Goal: Task Accomplishment & Management: Use online tool/utility

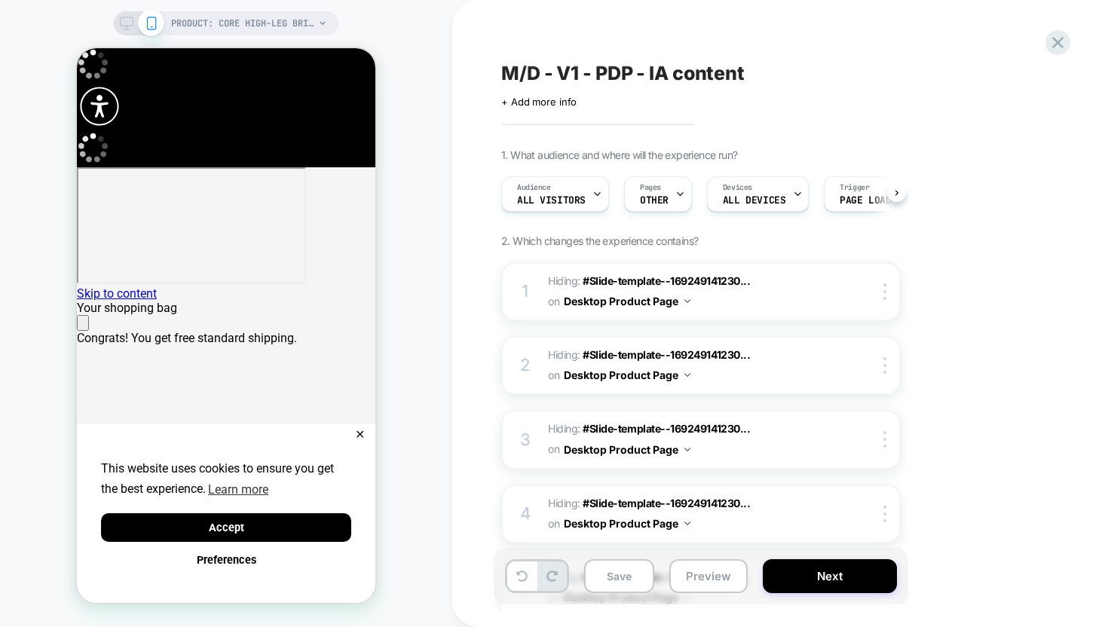
scroll to position [0, 1]
click at [83, 326] on icon "Close" at bounding box center [83, 326] width 0 height 0
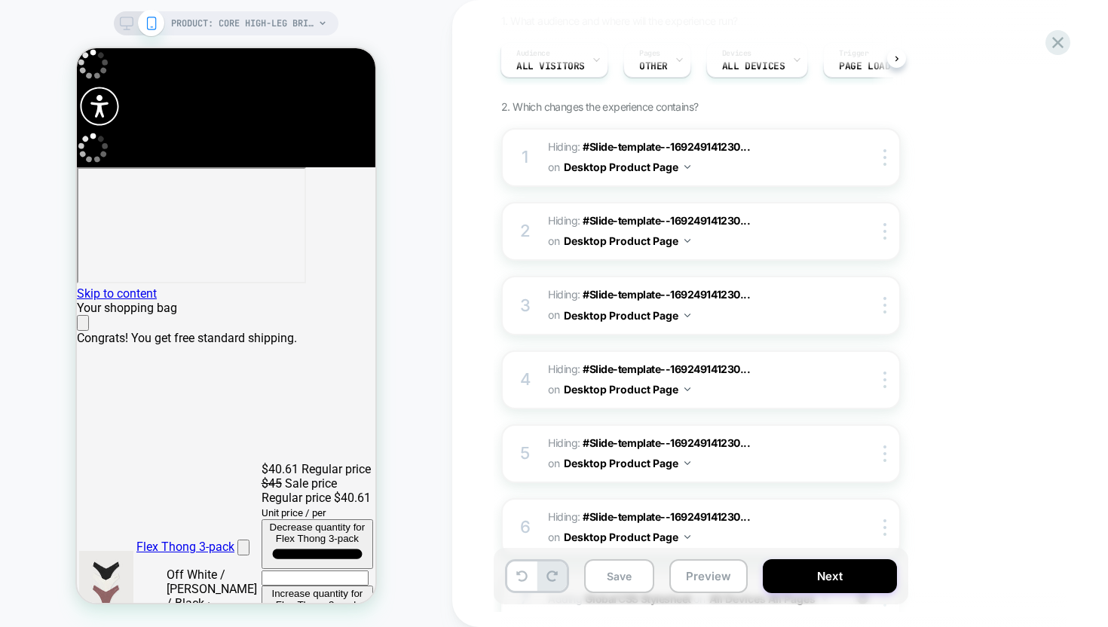
scroll to position [137, 0]
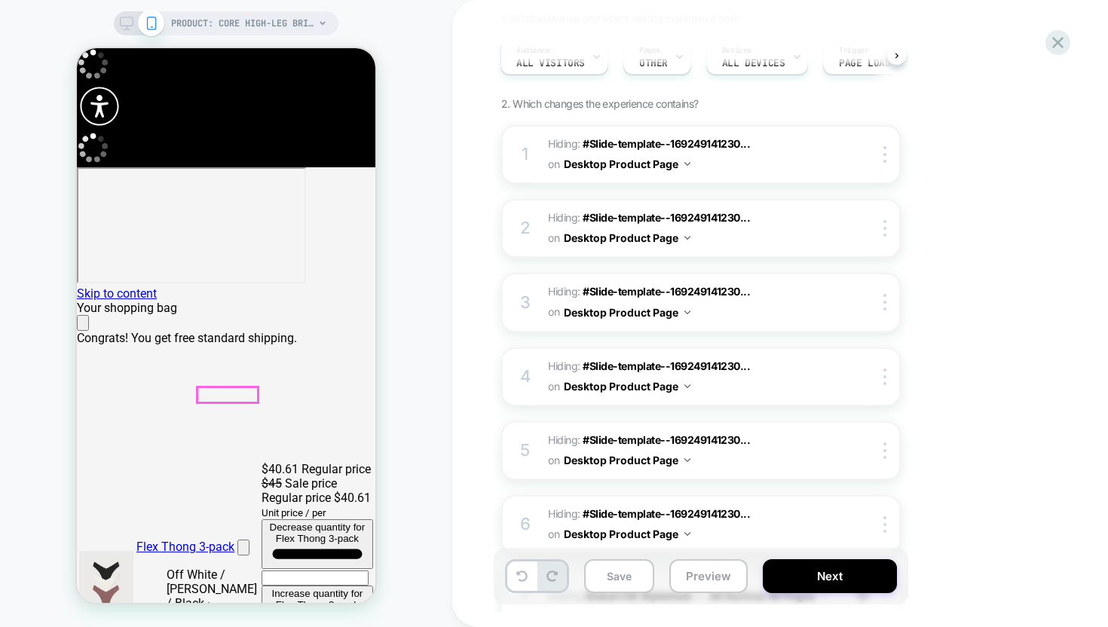
click at [234, 392] on div at bounding box center [227, 394] width 60 height 15
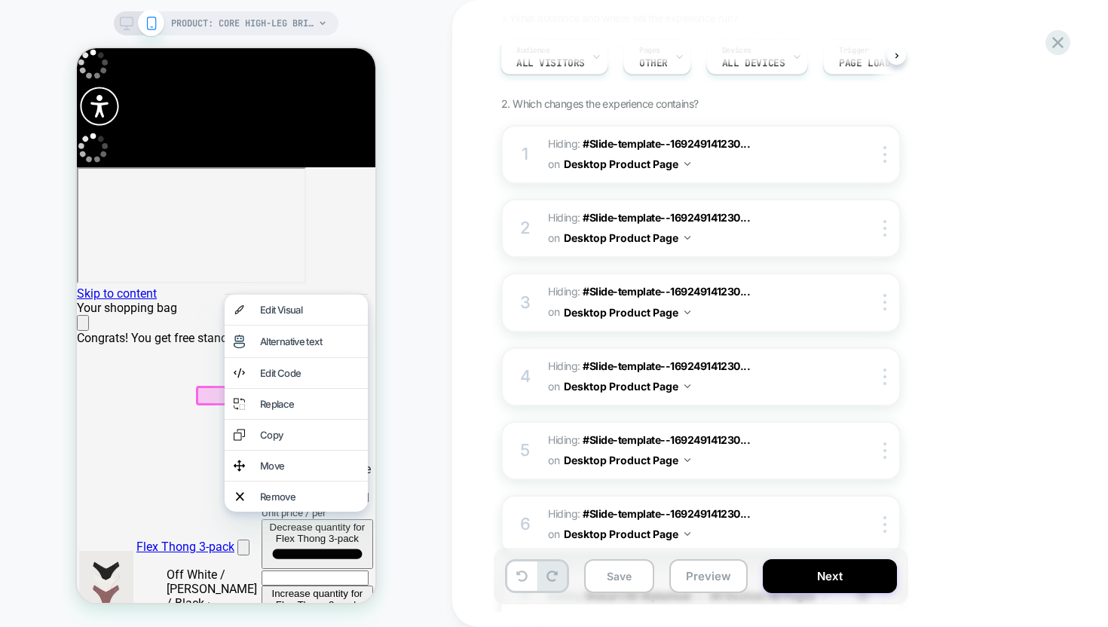
click at [59, 405] on div "PRODUCT: Core High-Leg Briefs [womens hi brief hazelnut] PRODUCT: Core High-Leg…" at bounding box center [226, 313] width 452 height 597
click at [55, 402] on div "PRODUCT: Core High-Leg Briefs [womens hi brief hazelnut] PRODUCT: Core High-Leg…" at bounding box center [226, 313] width 452 height 597
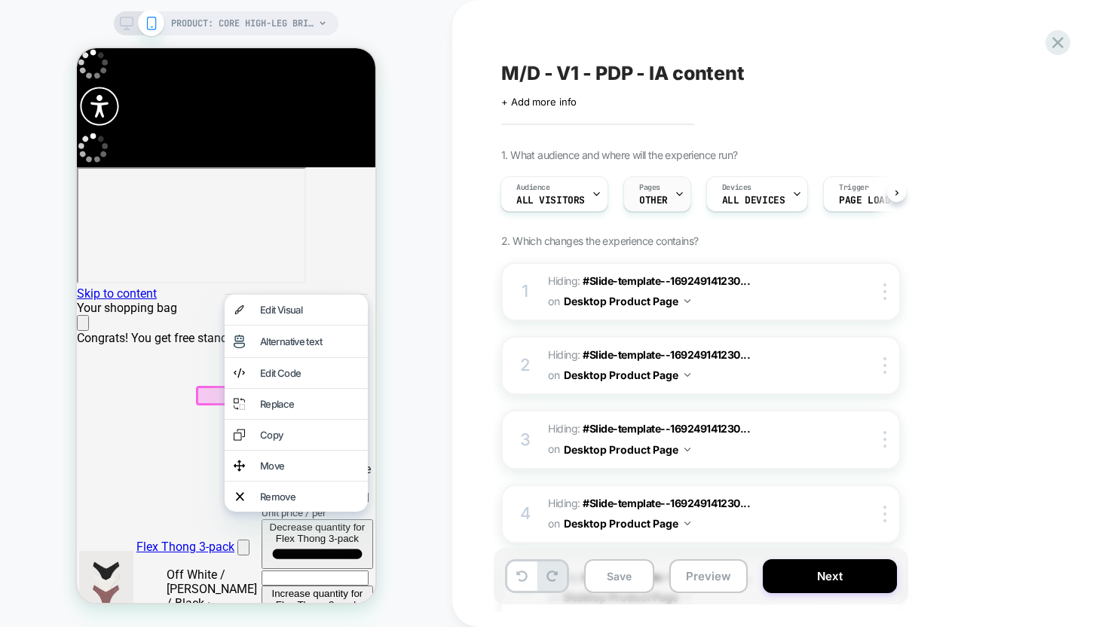
click at [669, 191] on div "Pages OTHER" at bounding box center [653, 194] width 59 height 34
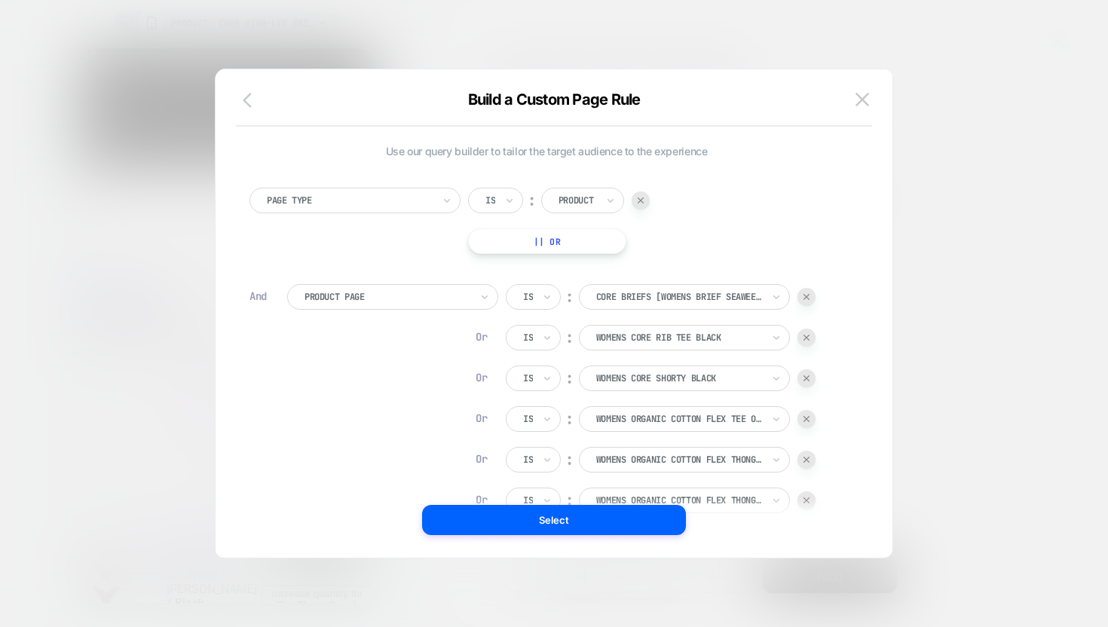
click at [247, 106] on icon "button" at bounding box center [252, 100] width 18 height 18
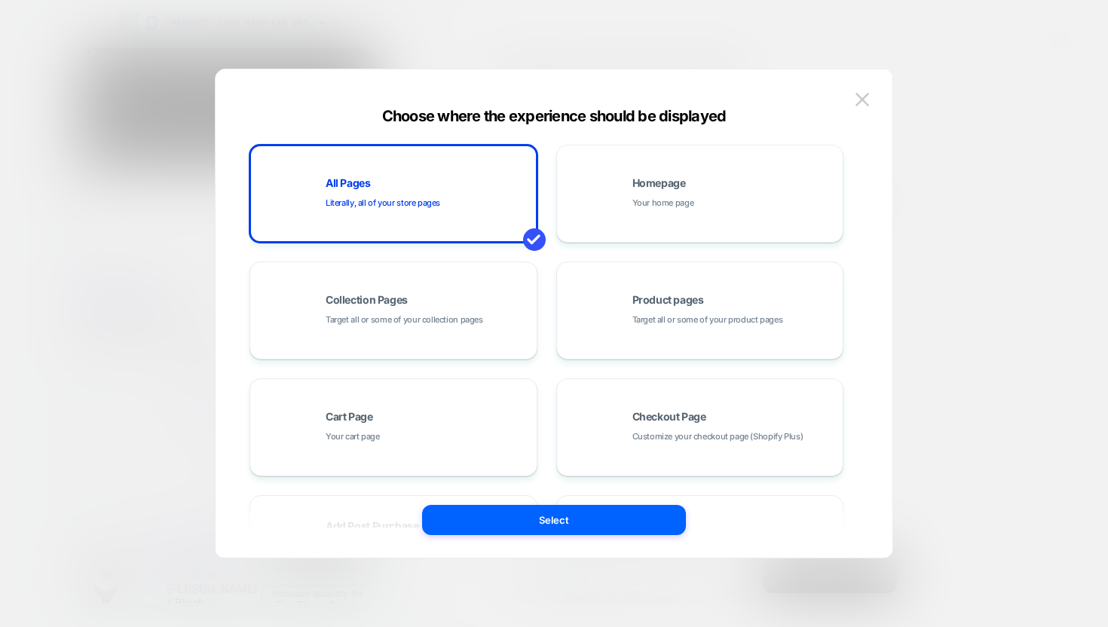
click at [859, 90] on button at bounding box center [862, 99] width 23 height 23
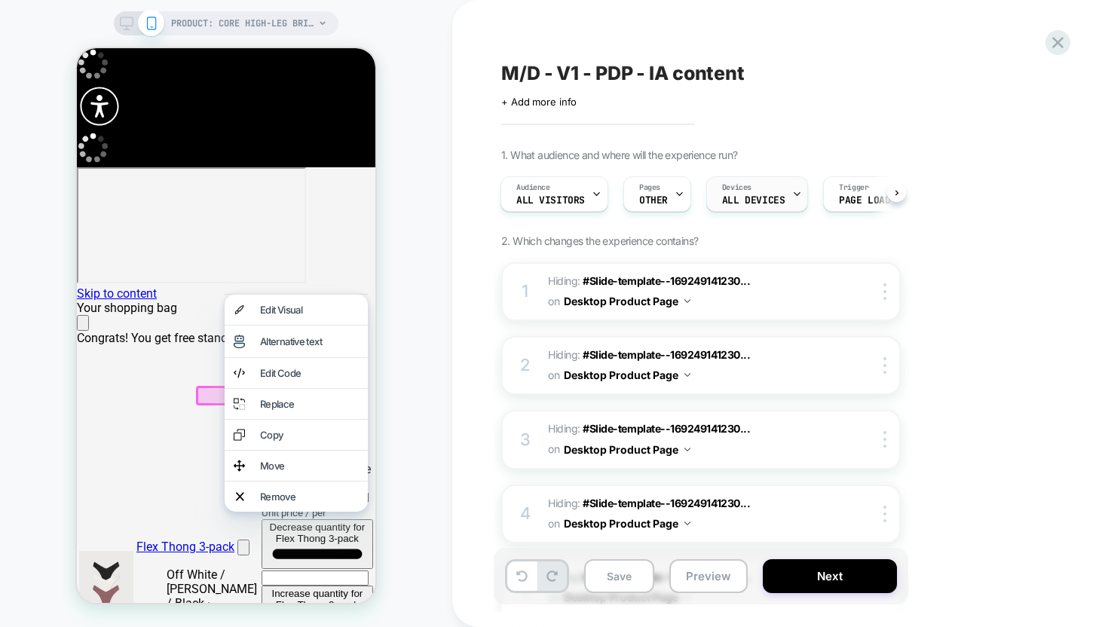
click at [757, 206] on div "Devices ALL DEVICES" at bounding box center [753, 194] width 93 height 34
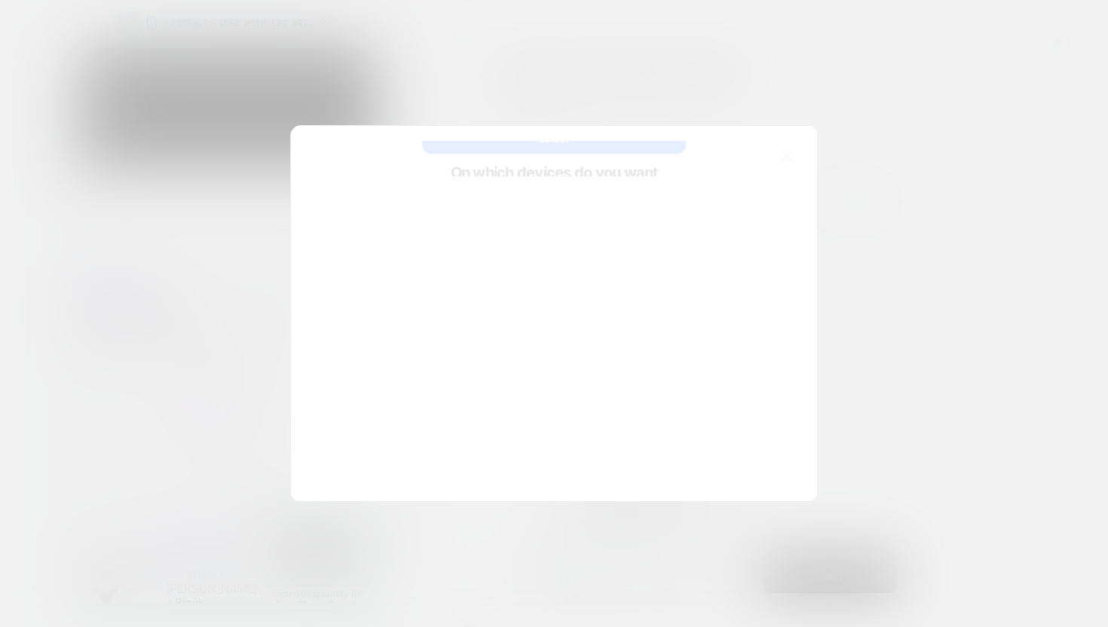
click at [972, 205] on div at bounding box center [554, 313] width 1108 height 627
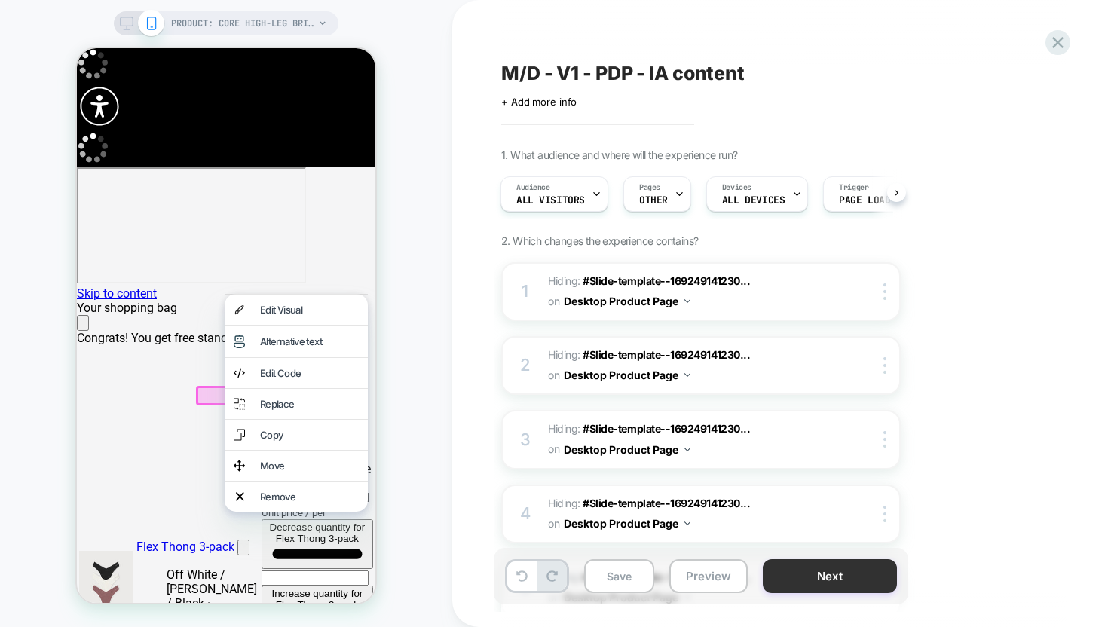
click at [847, 571] on button "Next" at bounding box center [830, 576] width 134 height 34
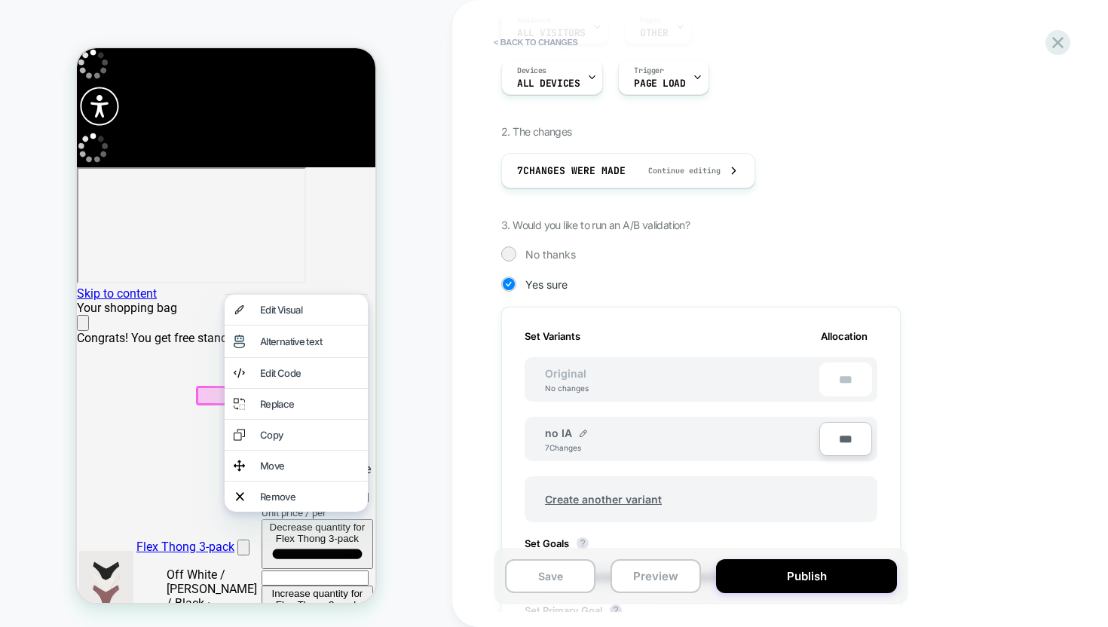
scroll to position [168, 0]
click at [775, 576] on button "Publish" at bounding box center [806, 576] width 181 height 34
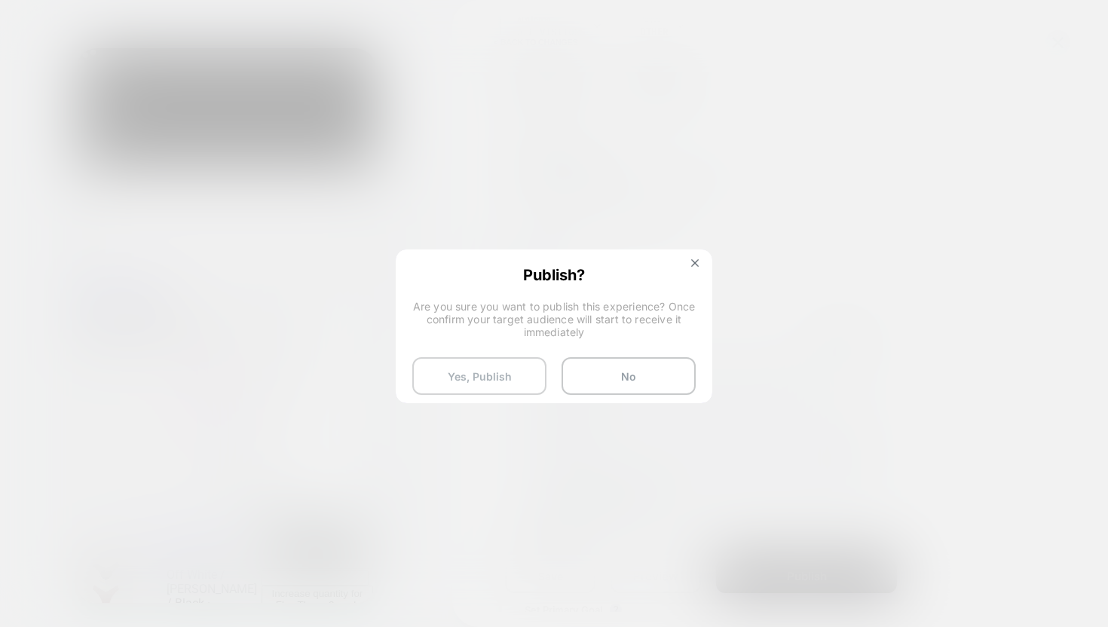
click at [494, 380] on button "Yes, Publish" at bounding box center [479, 376] width 134 height 38
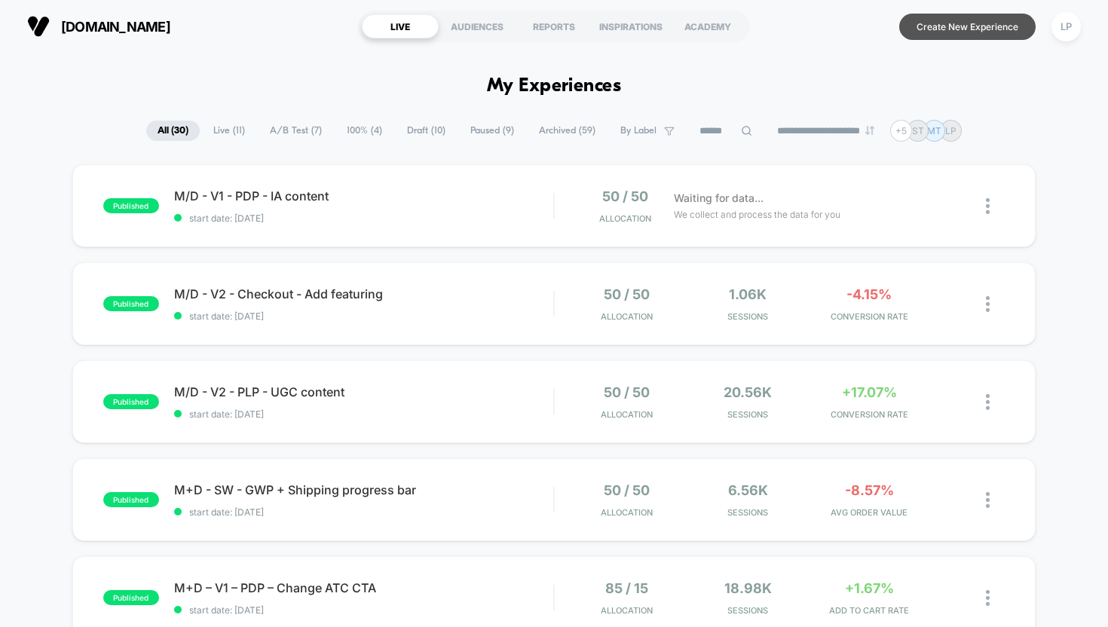
click at [952, 35] on button "Create New Experience" at bounding box center [967, 27] width 136 height 26
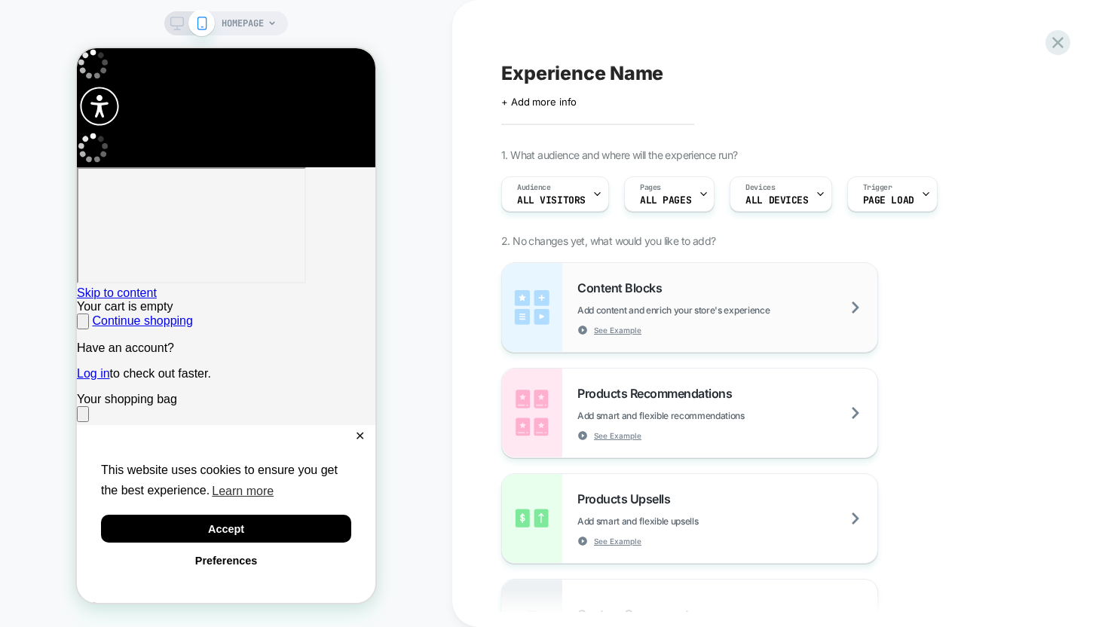
scroll to position [0, 298]
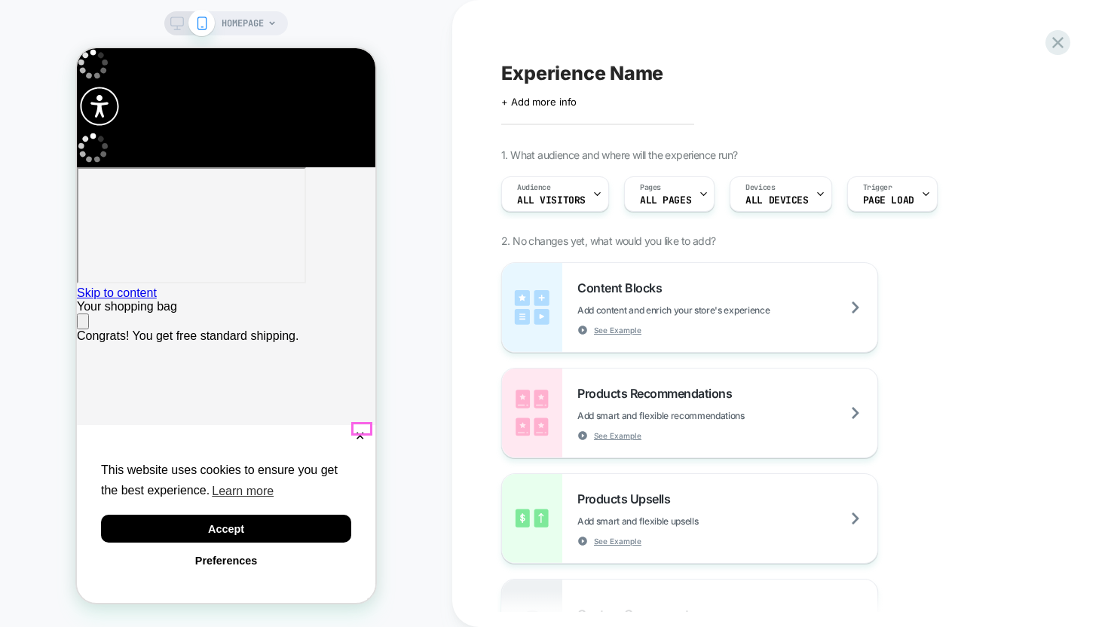
click at [359, 431] on button "✕" at bounding box center [359, 436] width 19 height 11
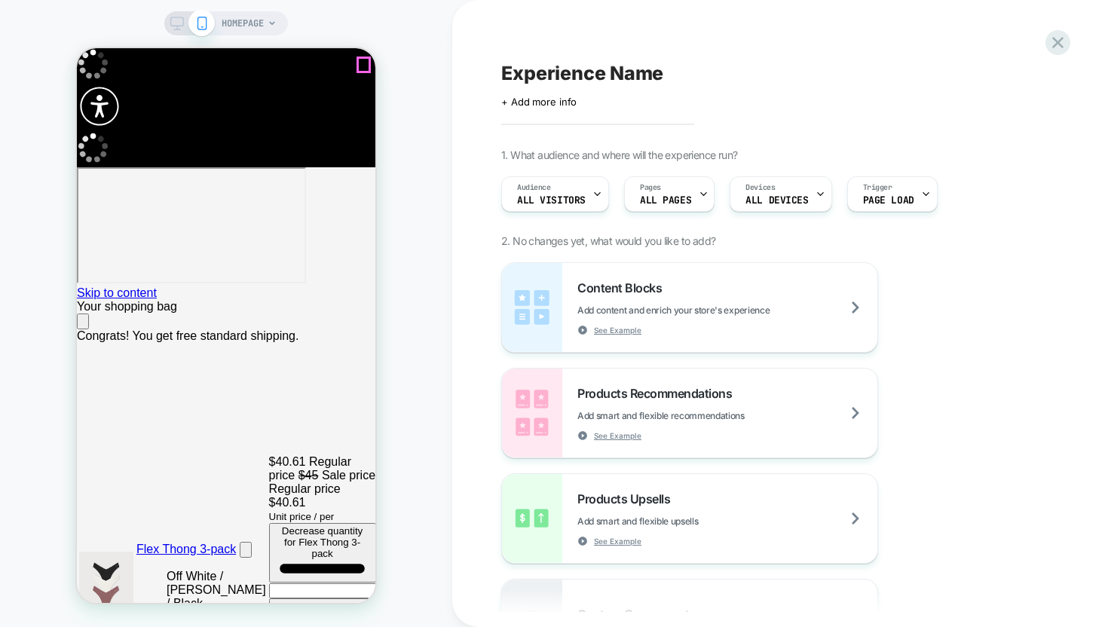
click at [83, 325] on icon "Close" at bounding box center [83, 325] width 0 height 0
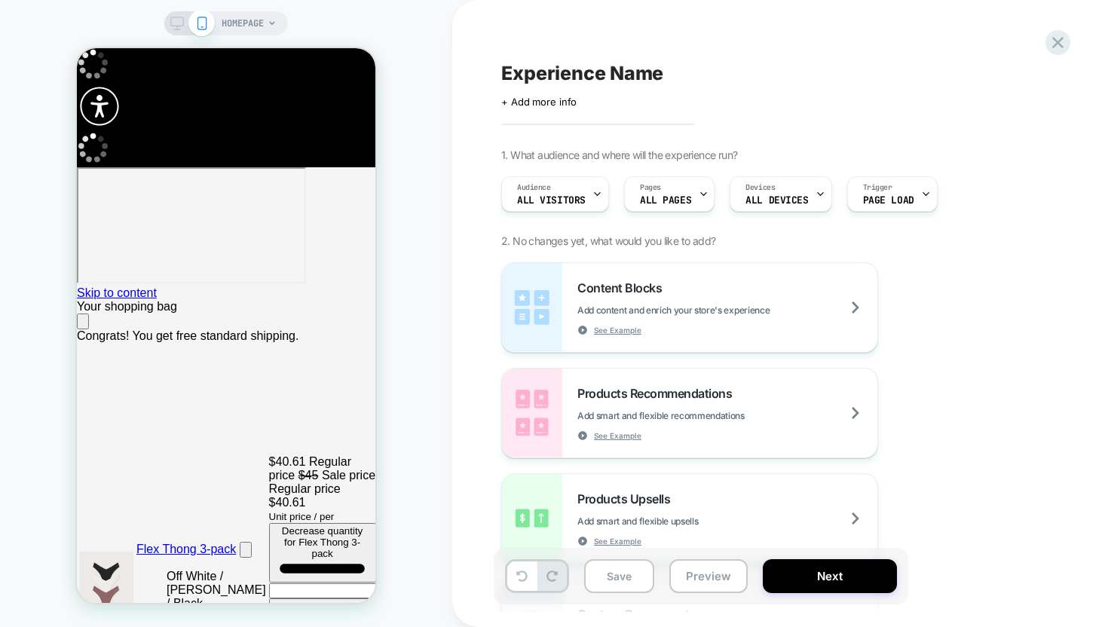
scroll to position [0, 0]
click at [658, 79] on span "Experience Name" at bounding box center [582, 73] width 162 height 23
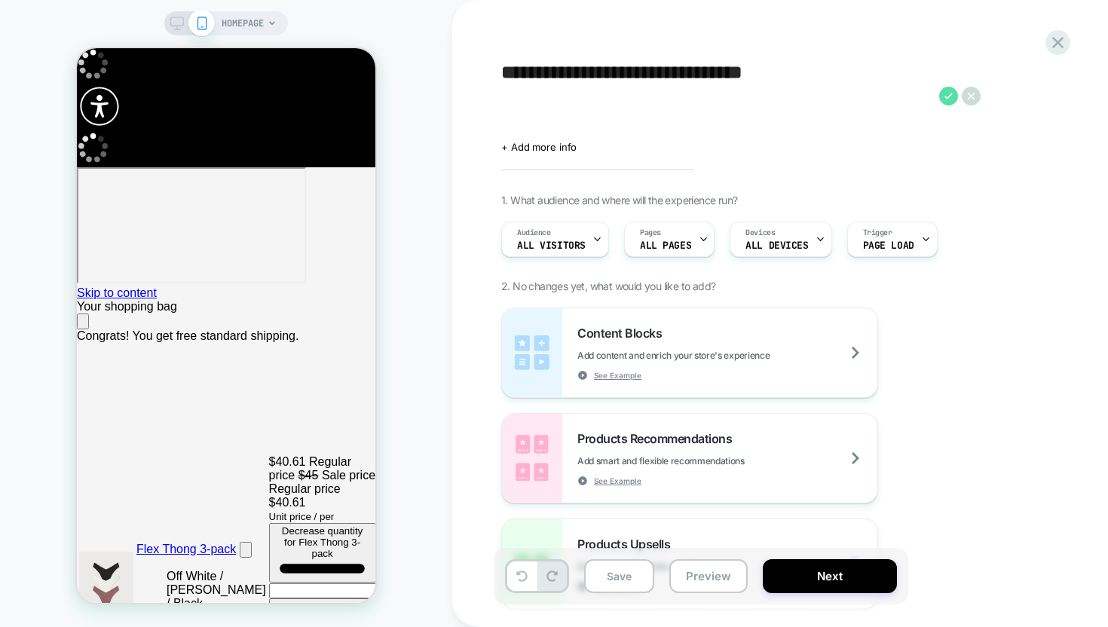
type textarea "**********"
click at [949, 95] on icon at bounding box center [948, 96] width 8 height 6
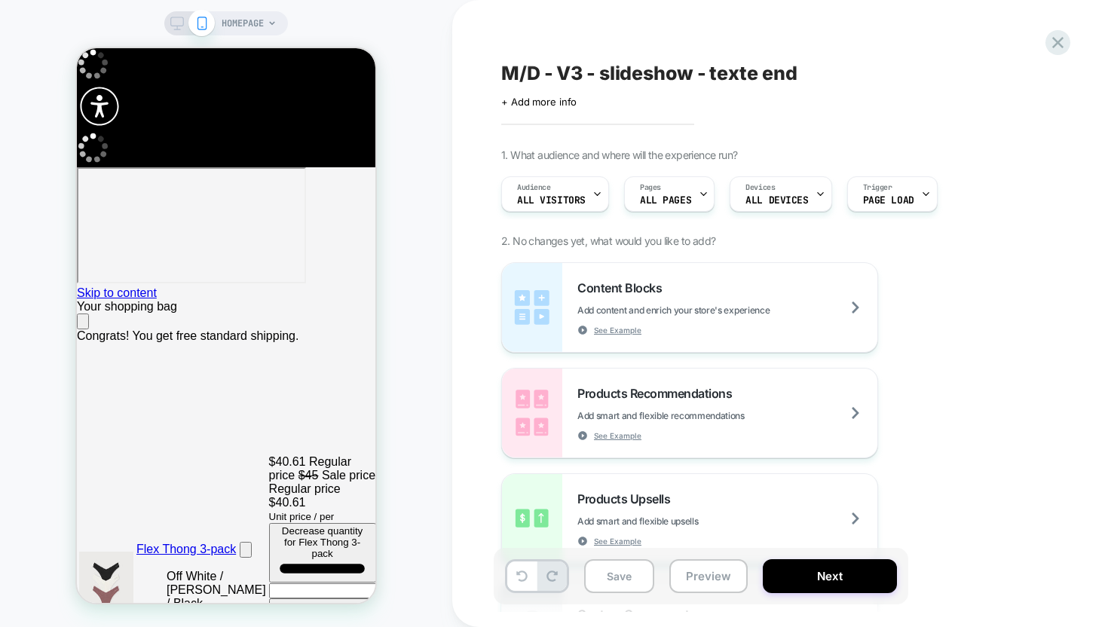
scroll to position [0, 298]
click at [188, 22] on span at bounding box center [201, 23] width 26 height 26
click at [178, 21] on icon at bounding box center [177, 24] width 14 height 14
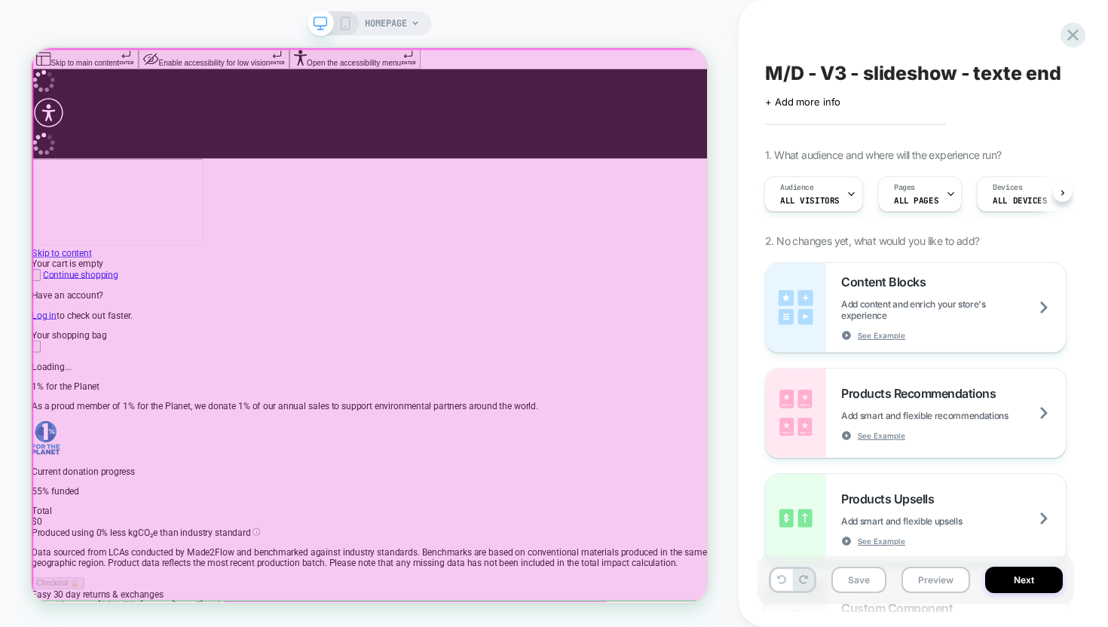
click at [821, 568] on div at bounding box center [483, 419] width 901 height 738
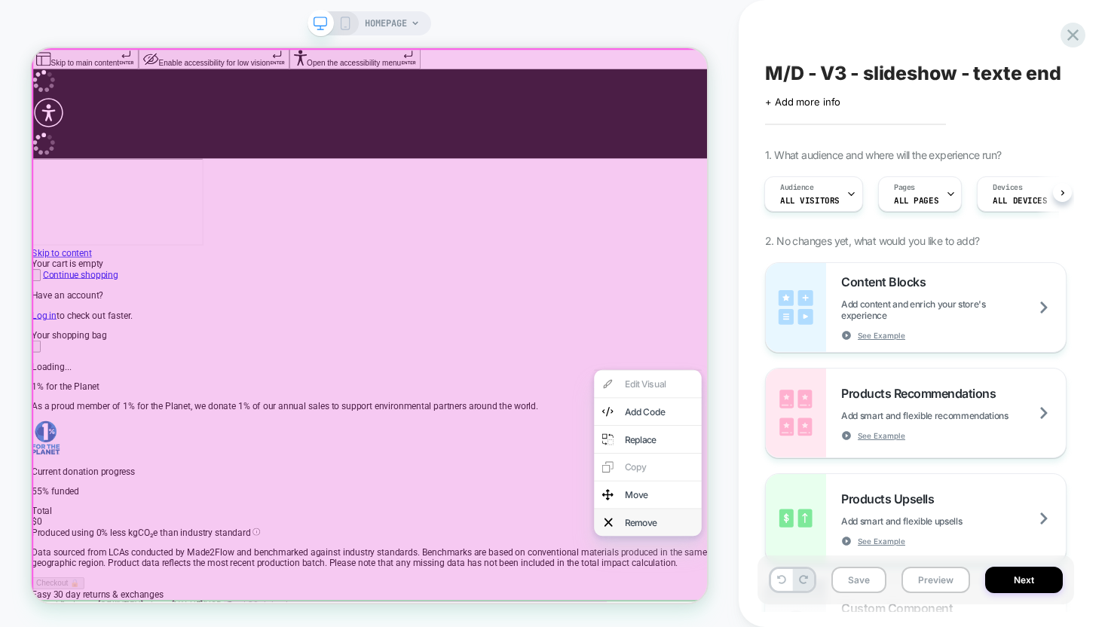
scroll to position [0, 901]
click at [868, 527] on div "Add Code" at bounding box center [868, 532] width 92 height 15
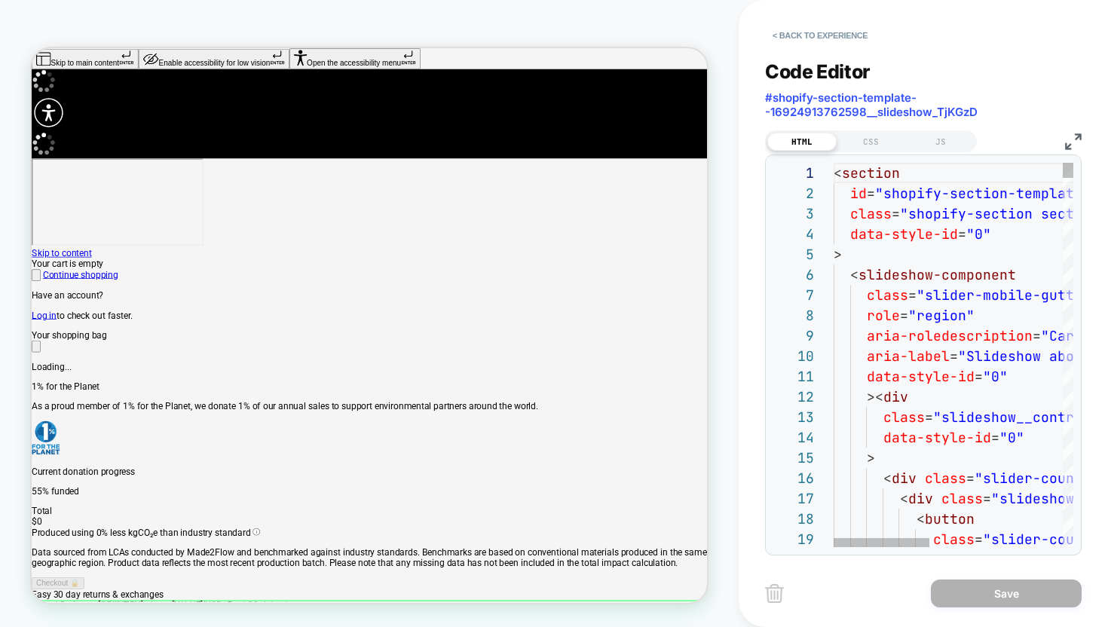
scroll to position [203, 0]
click at [893, 146] on div "CSS" at bounding box center [870, 142] width 69 height 18
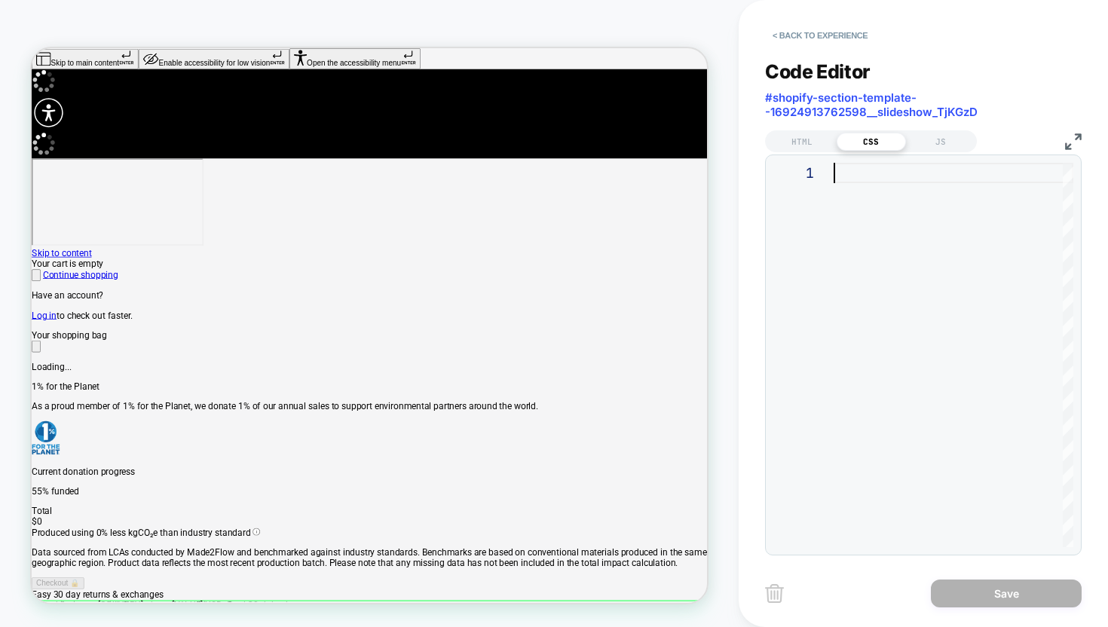
click at [873, 164] on div at bounding box center [953, 355] width 240 height 384
type textarea "**********"
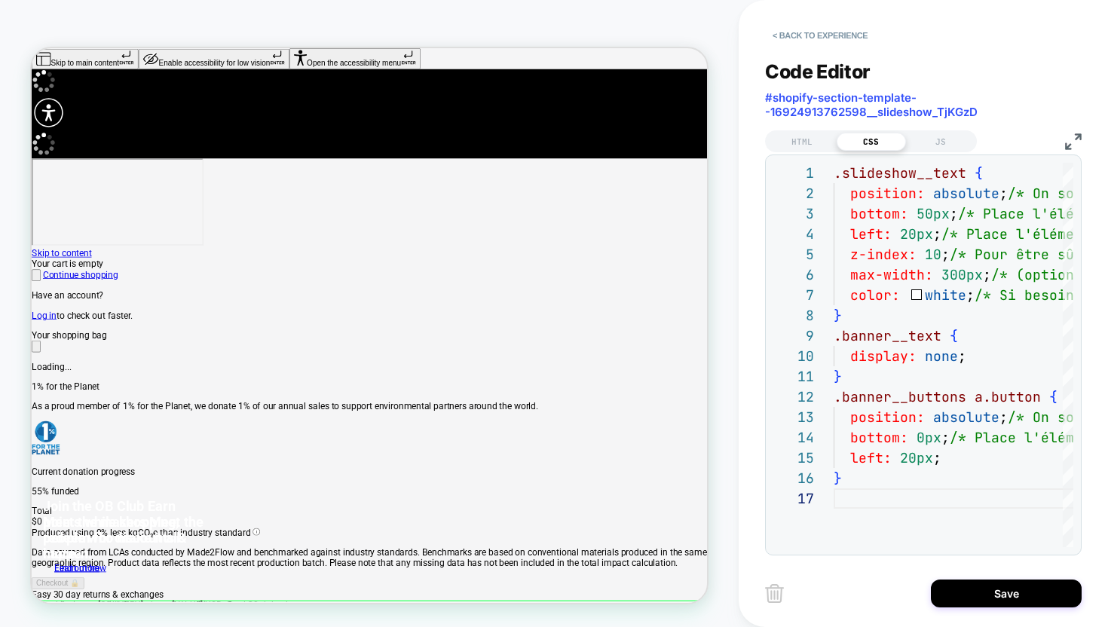
scroll to position [0, 901]
click at [993, 595] on button "Save" at bounding box center [1006, 593] width 151 height 28
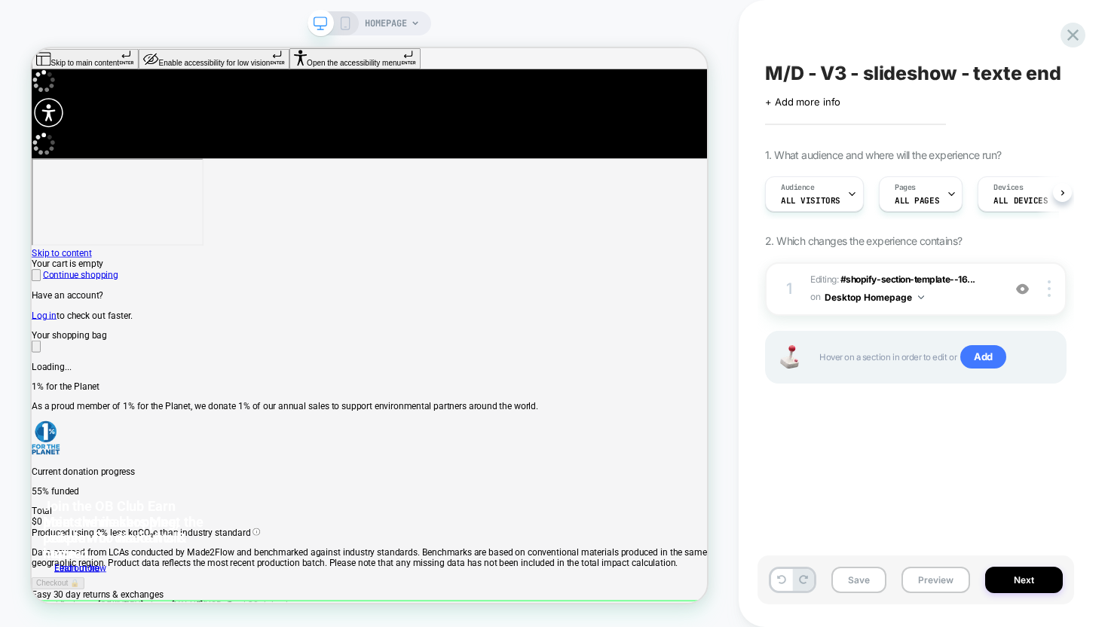
scroll to position [0, 1]
click at [913, 192] on div "Pages ALL PAGES" at bounding box center [916, 194] width 75 height 34
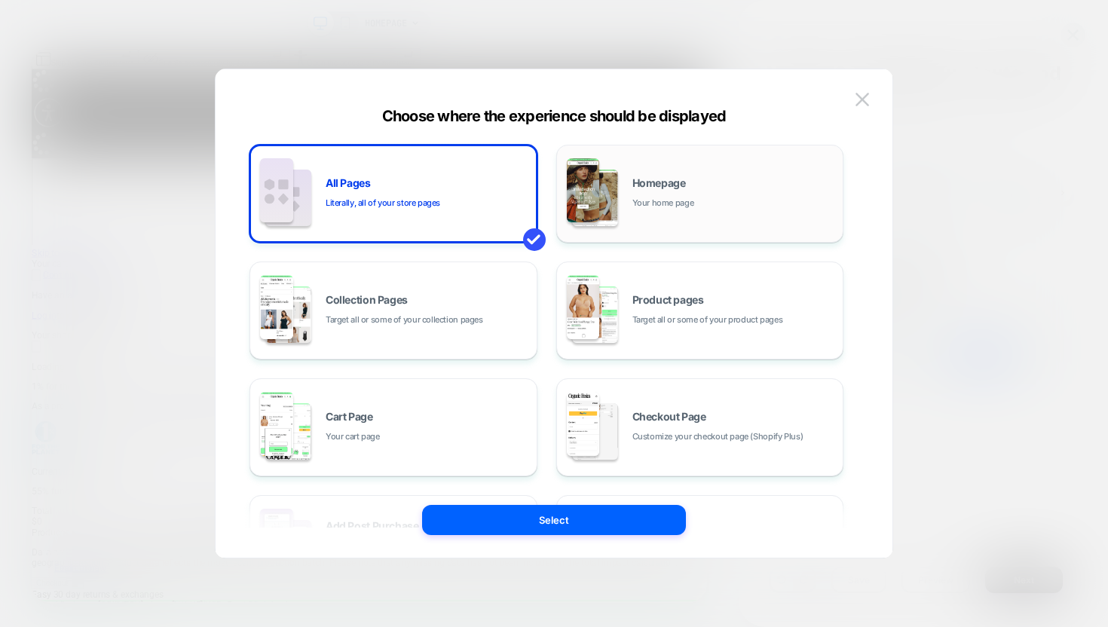
click at [650, 191] on div "Homepage Your home page" at bounding box center [733, 194] width 203 height 32
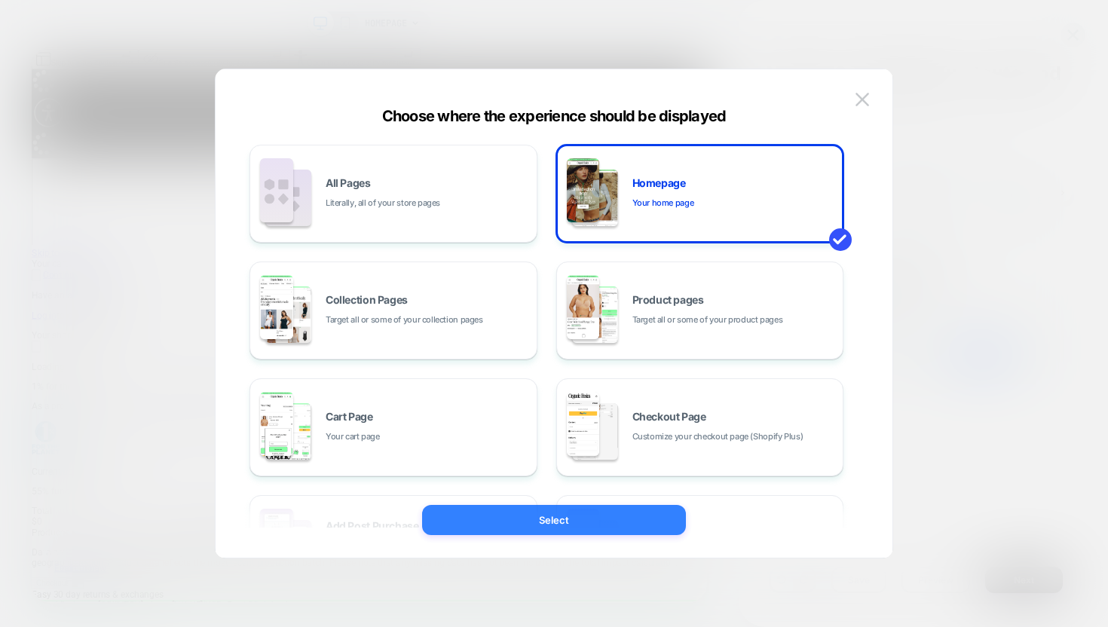
click at [592, 526] on button "Select" at bounding box center [554, 520] width 264 height 30
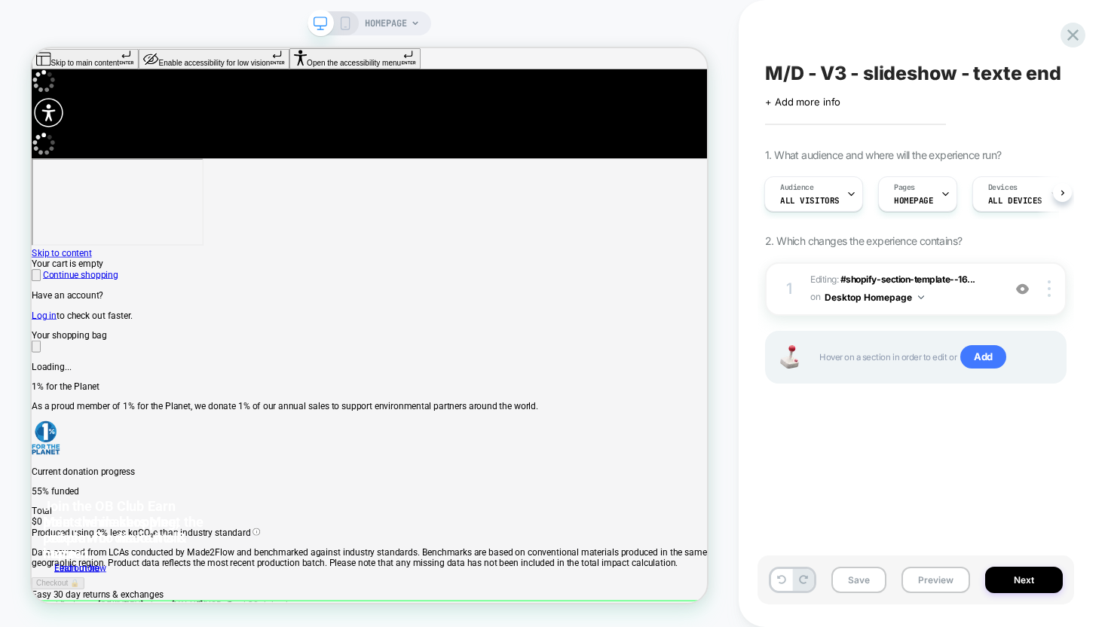
scroll to position [0, 901]
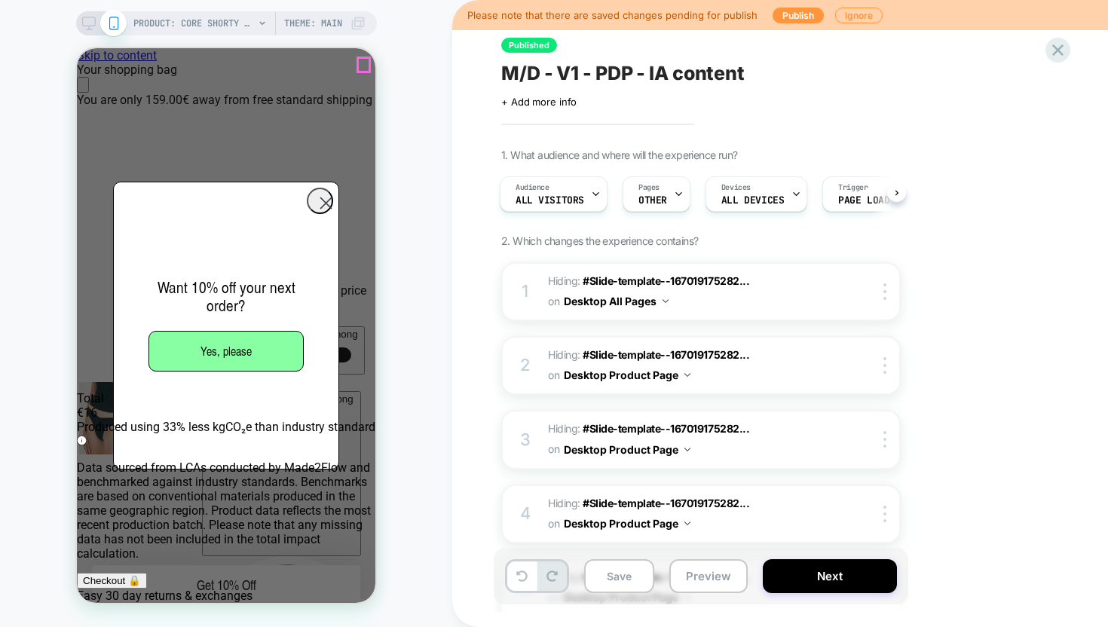
click at [96, 88] on icon "Close" at bounding box center [90, 94] width 13 height 13
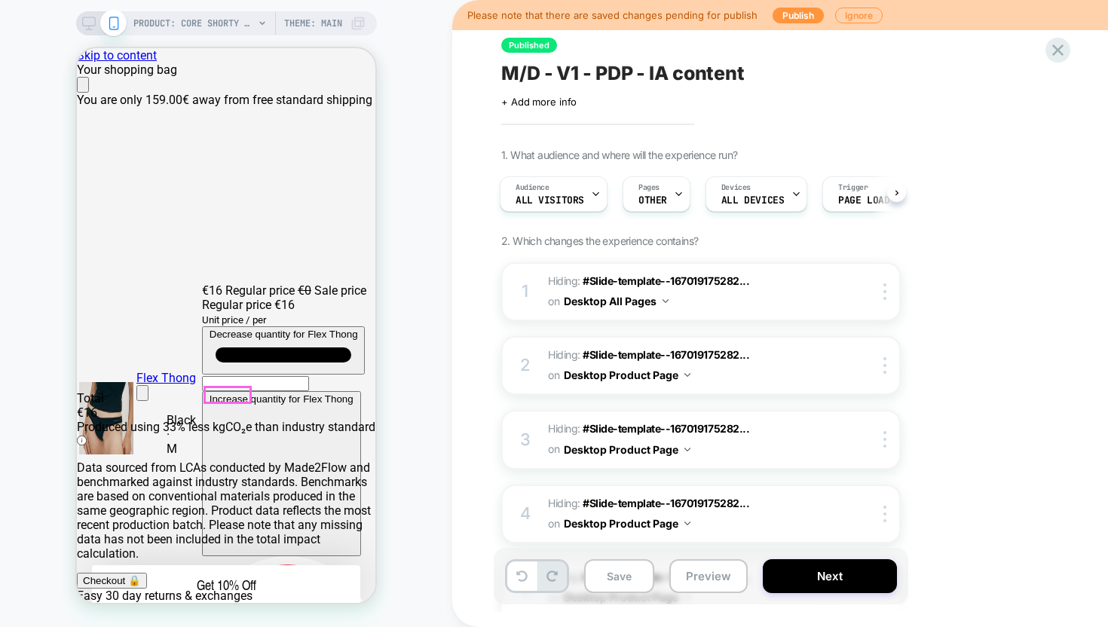
click at [835, 580] on button "Next" at bounding box center [830, 576] width 134 height 34
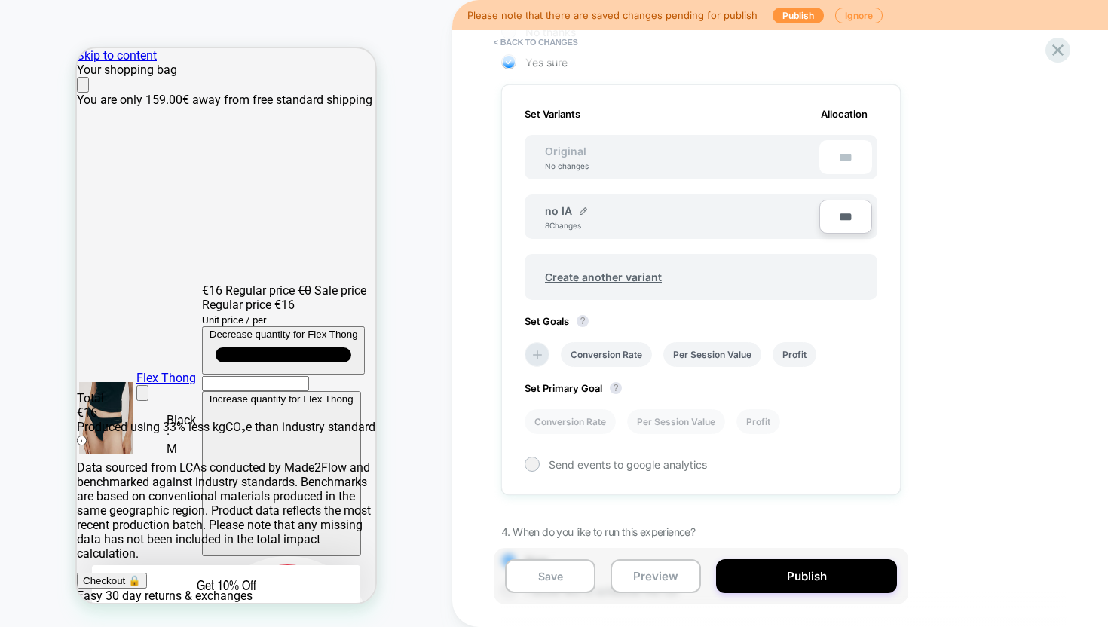
scroll to position [459, 0]
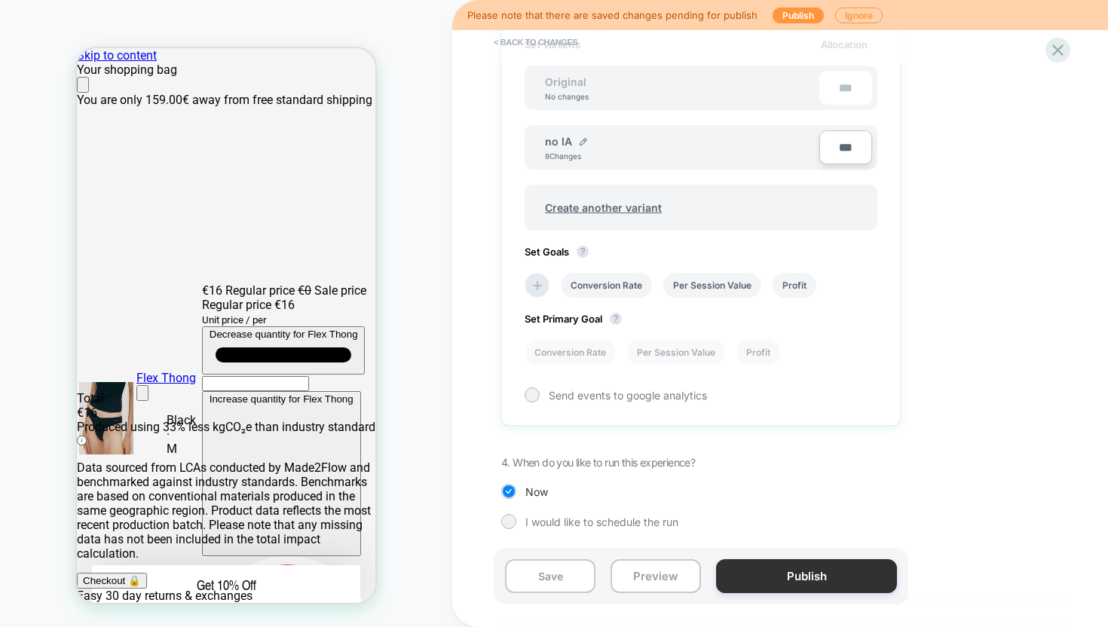
click at [777, 576] on button "Publish" at bounding box center [806, 576] width 181 height 34
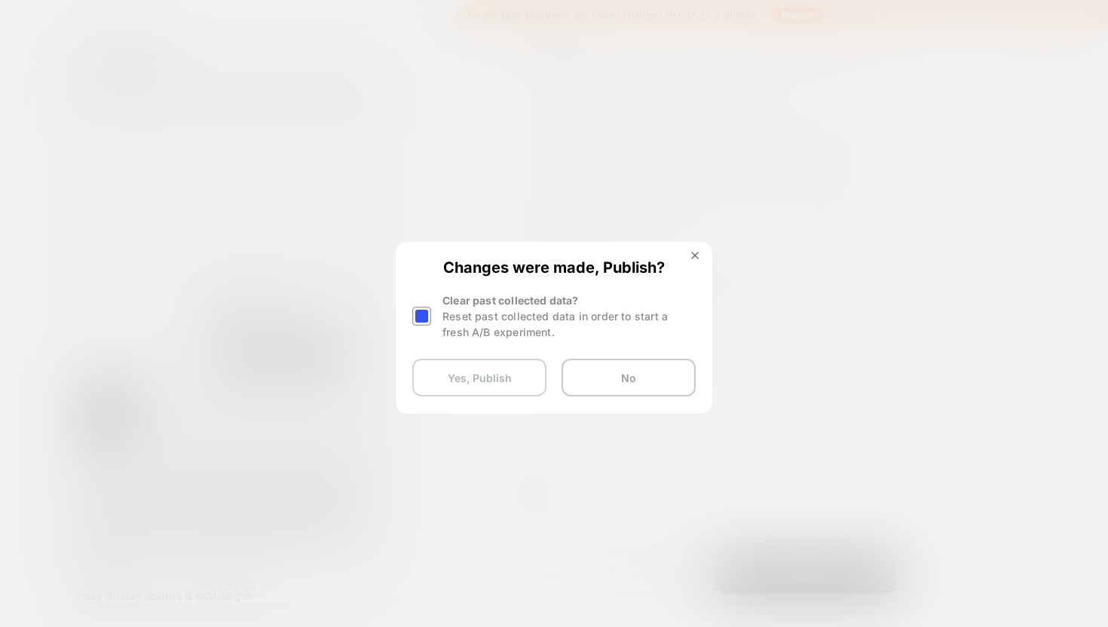
click at [495, 384] on button "Yes, Publish" at bounding box center [479, 378] width 134 height 38
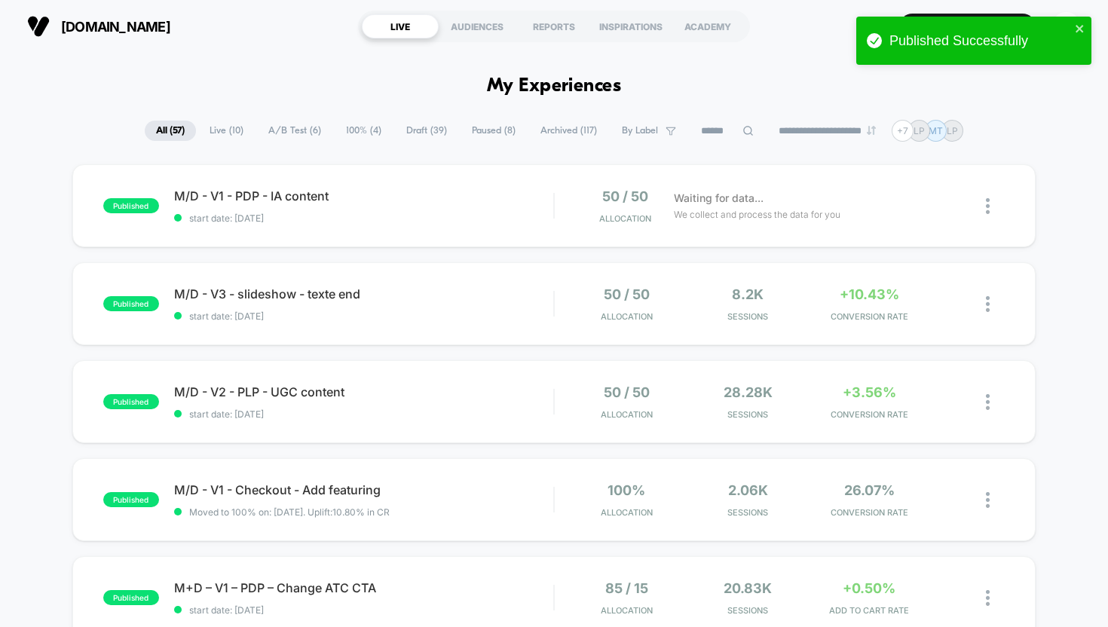
scroll to position [11, 0]
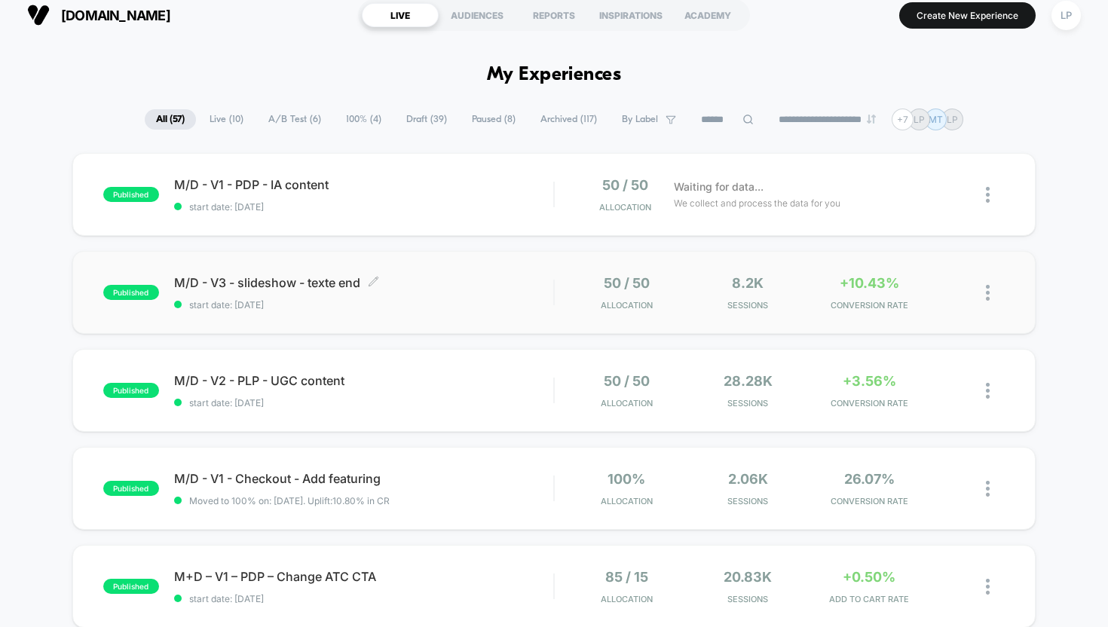
click at [547, 284] on span "M/D - V3 - slideshow - texte end Click to edit experience details" at bounding box center [364, 282] width 380 height 15
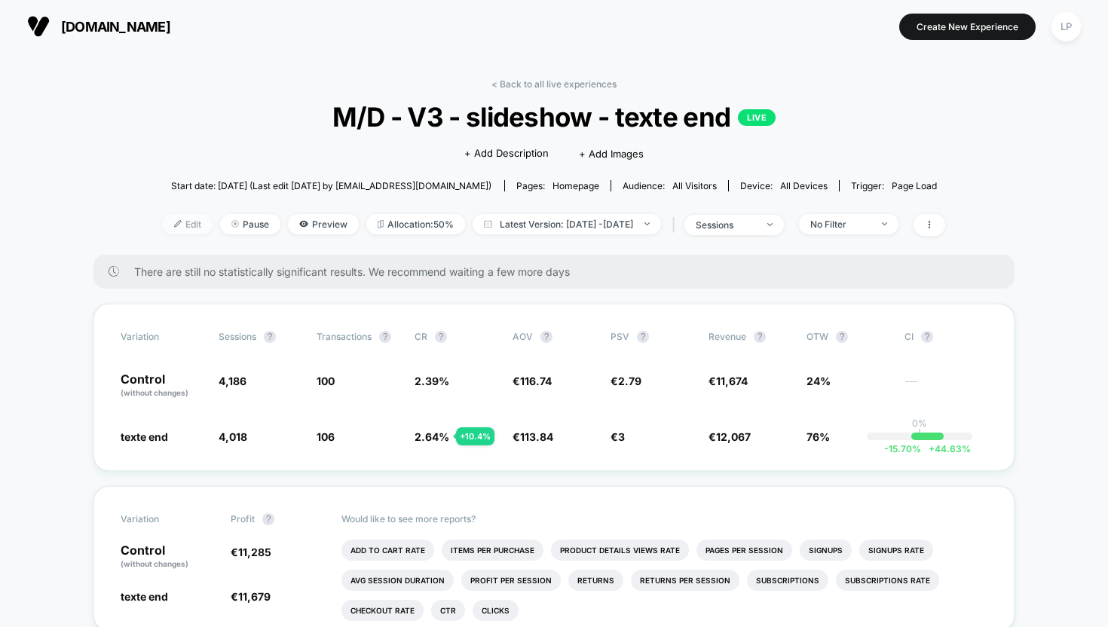
click at [163, 224] on span "Edit" at bounding box center [188, 224] width 50 height 20
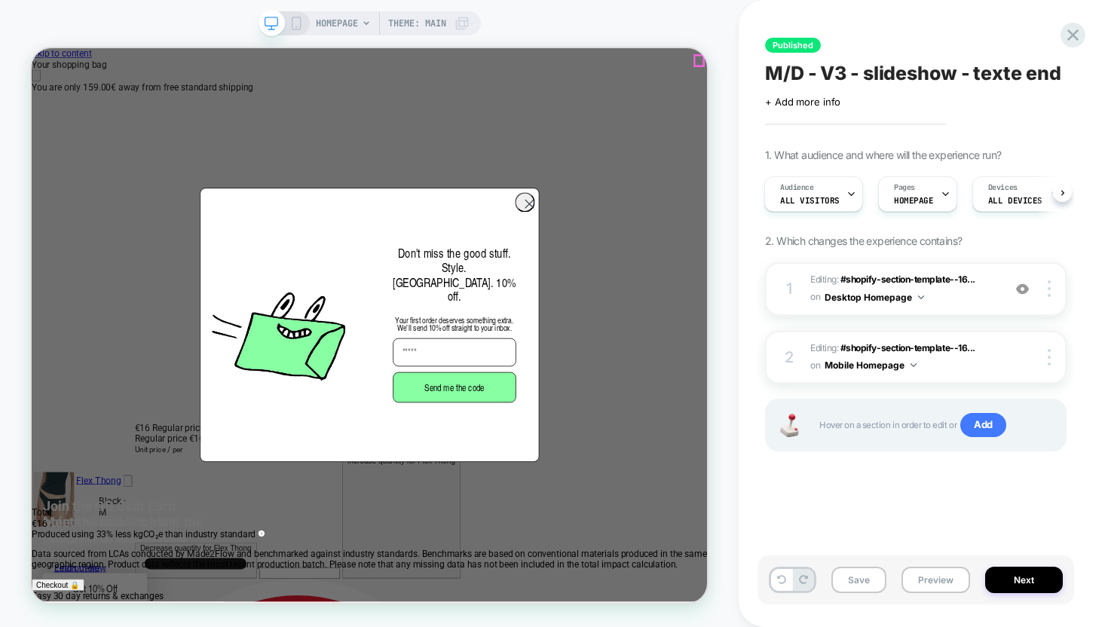
click at [38, 88] on icon "Close" at bounding box center [38, 88] width 0 height 0
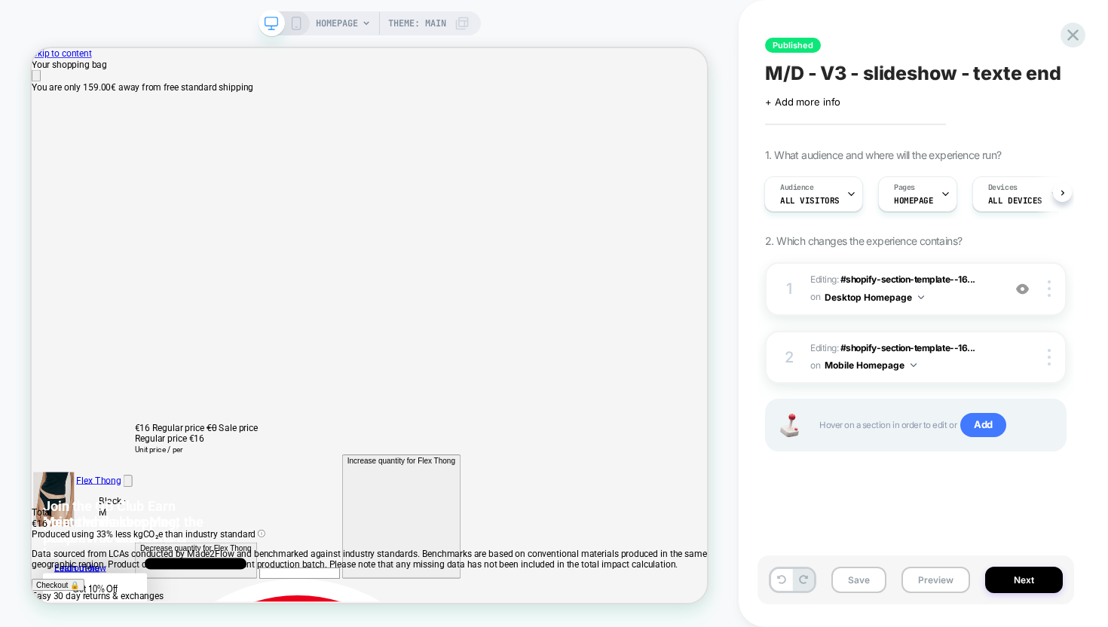
scroll to position [0, 901]
click at [1079, 31] on icon at bounding box center [1073, 35] width 20 height 20
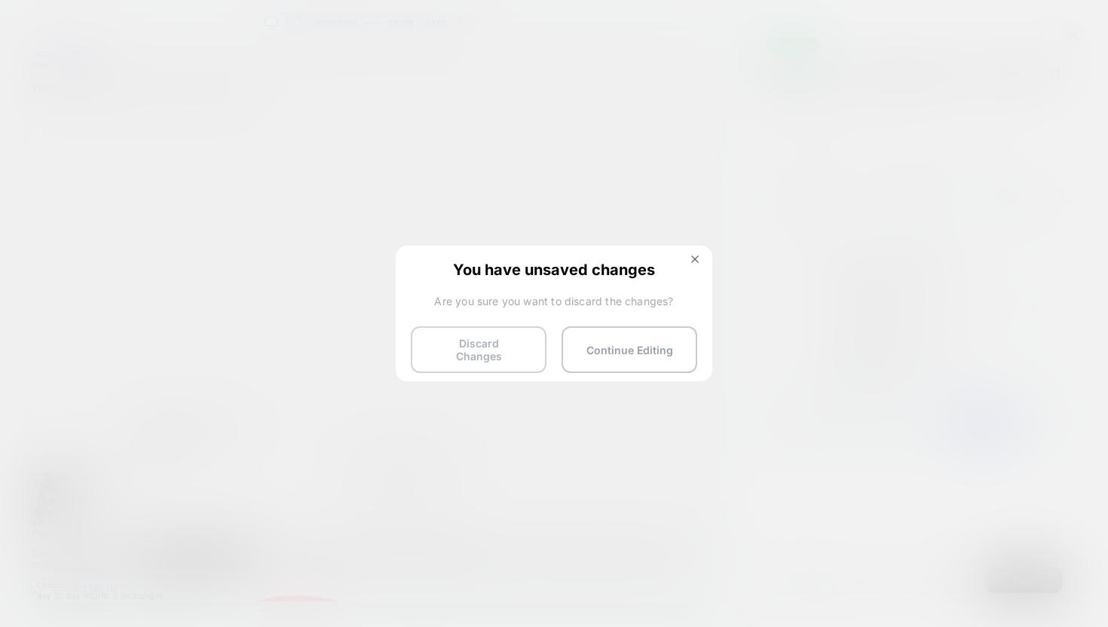
click at [505, 356] on button "Discard Changes" at bounding box center [479, 349] width 136 height 47
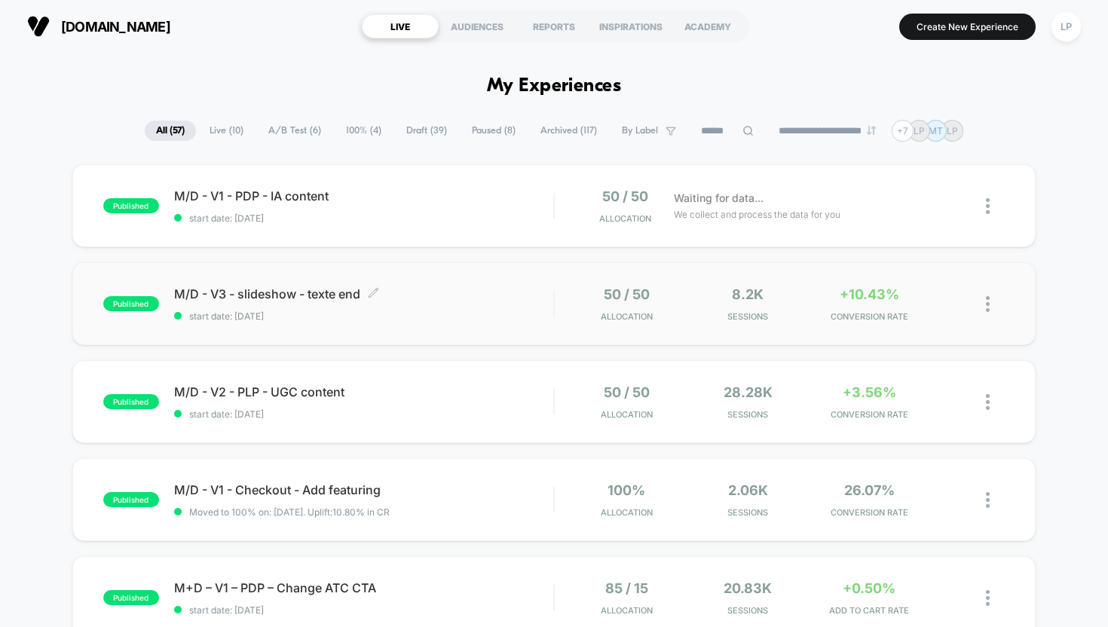
click at [460, 310] on span "start date: [DATE]" at bounding box center [364, 315] width 380 height 11
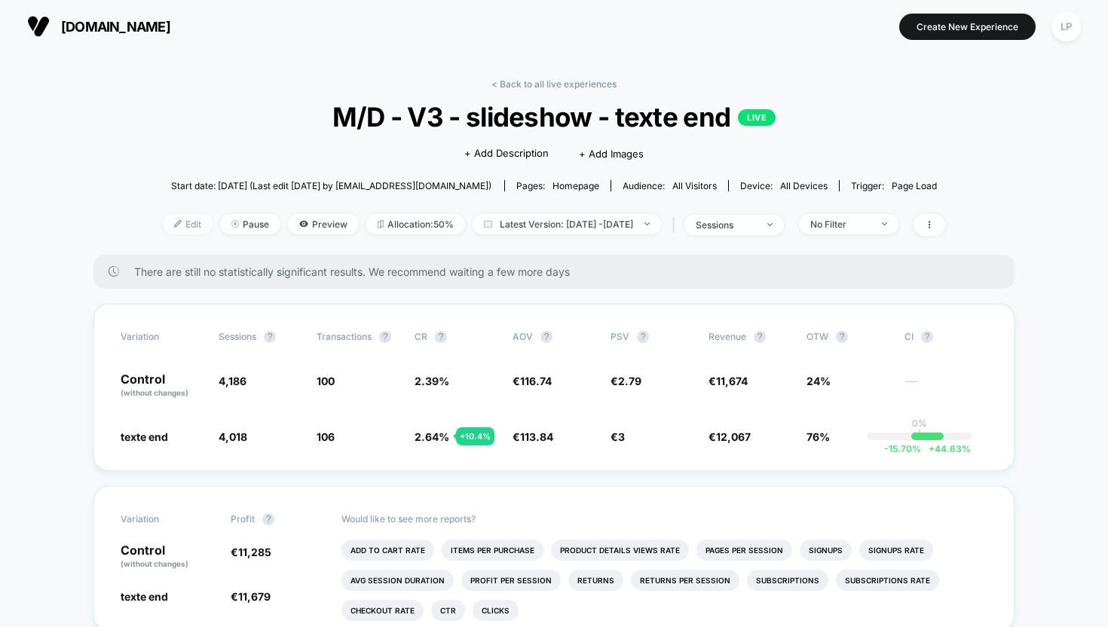
click at [164, 228] on span "Edit" at bounding box center [188, 224] width 50 height 20
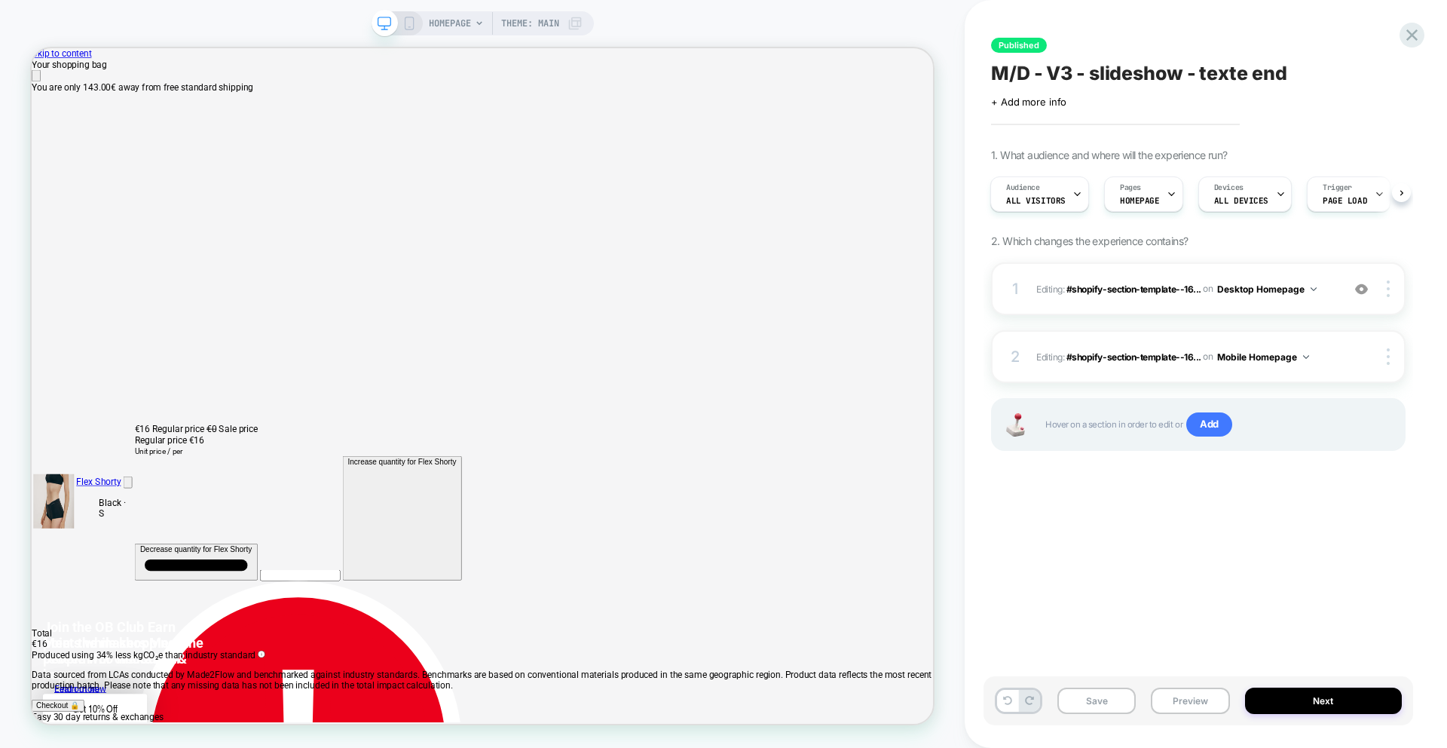
scroll to position [0, 2404]
click at [1107, 71] on span "M/D - V3 - slideshow - texte end" at bounding box center [1138, 73] width 295 height 23
click at [1029, 297] on div "1 Editing : #shopify-section-template--16... #shopify-section-template--1670191…" at bounding box center [1198, 288] width 414 height 53
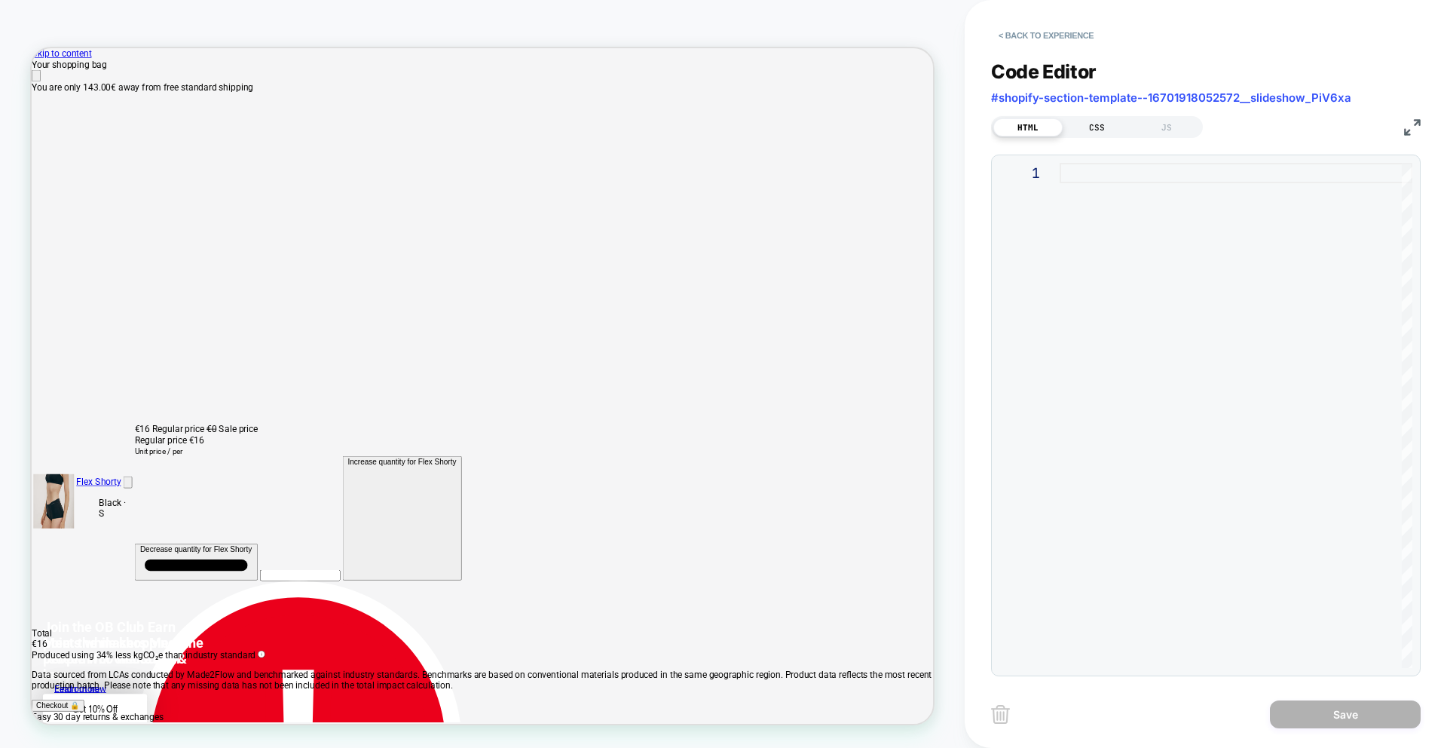
click at [1104, 124] on div "CSS" at bounding box center [1097, 127] width 69 height 18
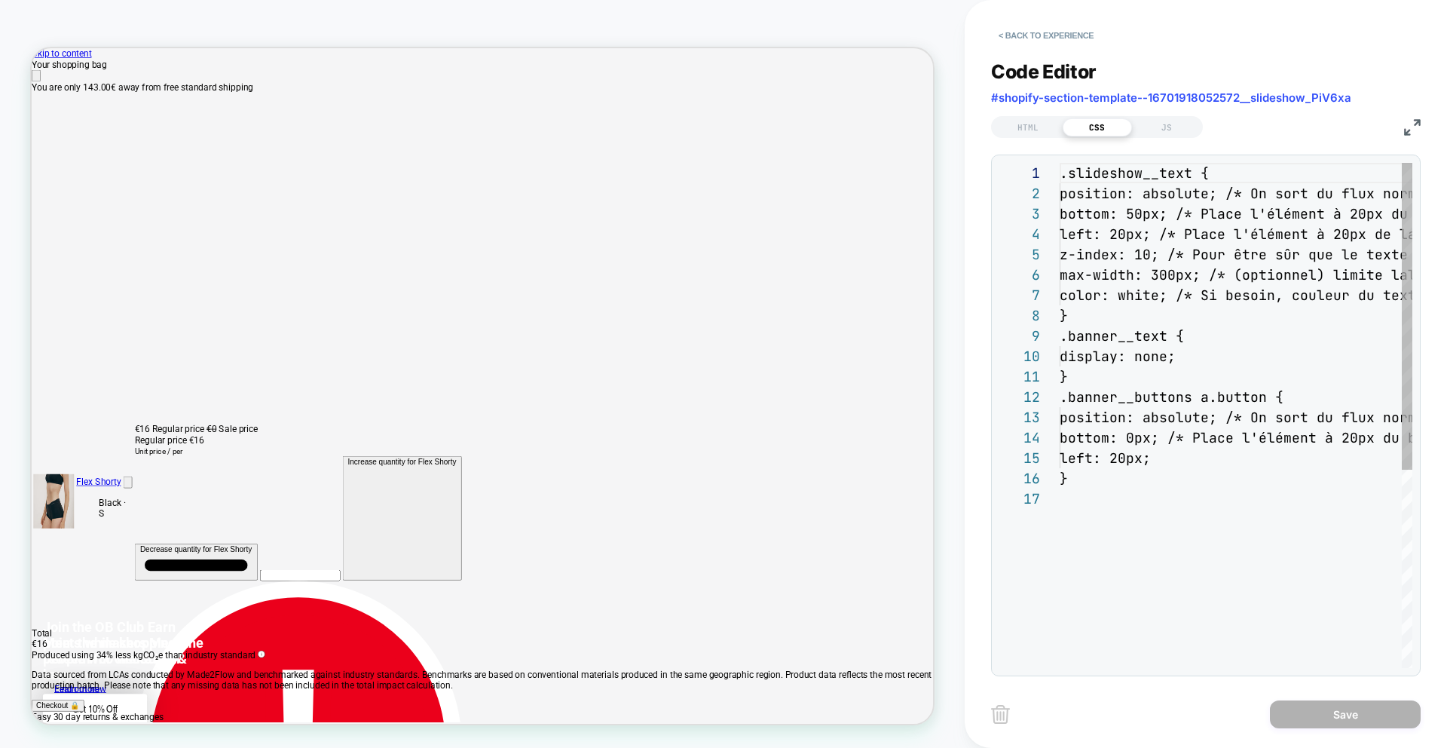
scroll to position [203, 0]
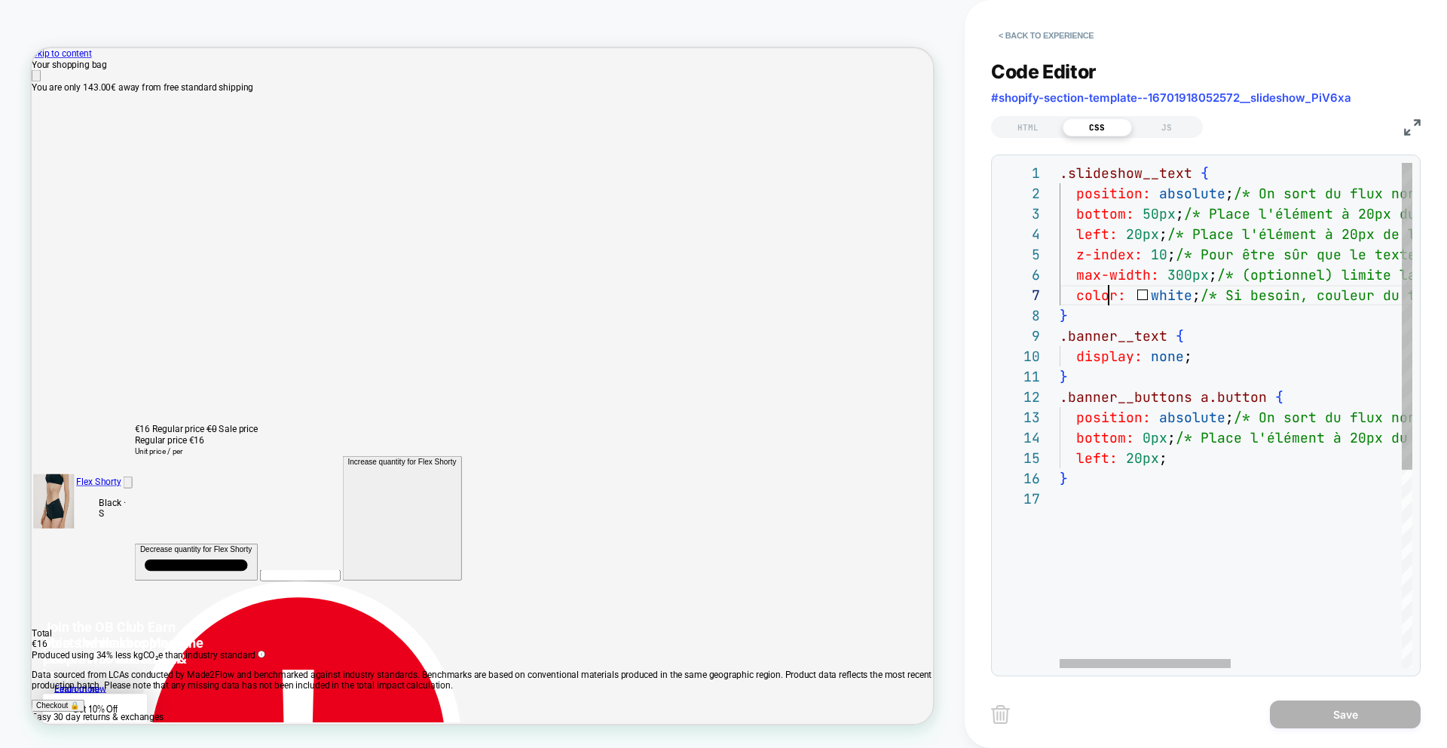
click at [1105, 294] on div ".slideshow__text { position: absolute ; /* On sort du flux normal pour position…" at bounding box center [1411, 578] width 702 height 830
type textarea "**********"
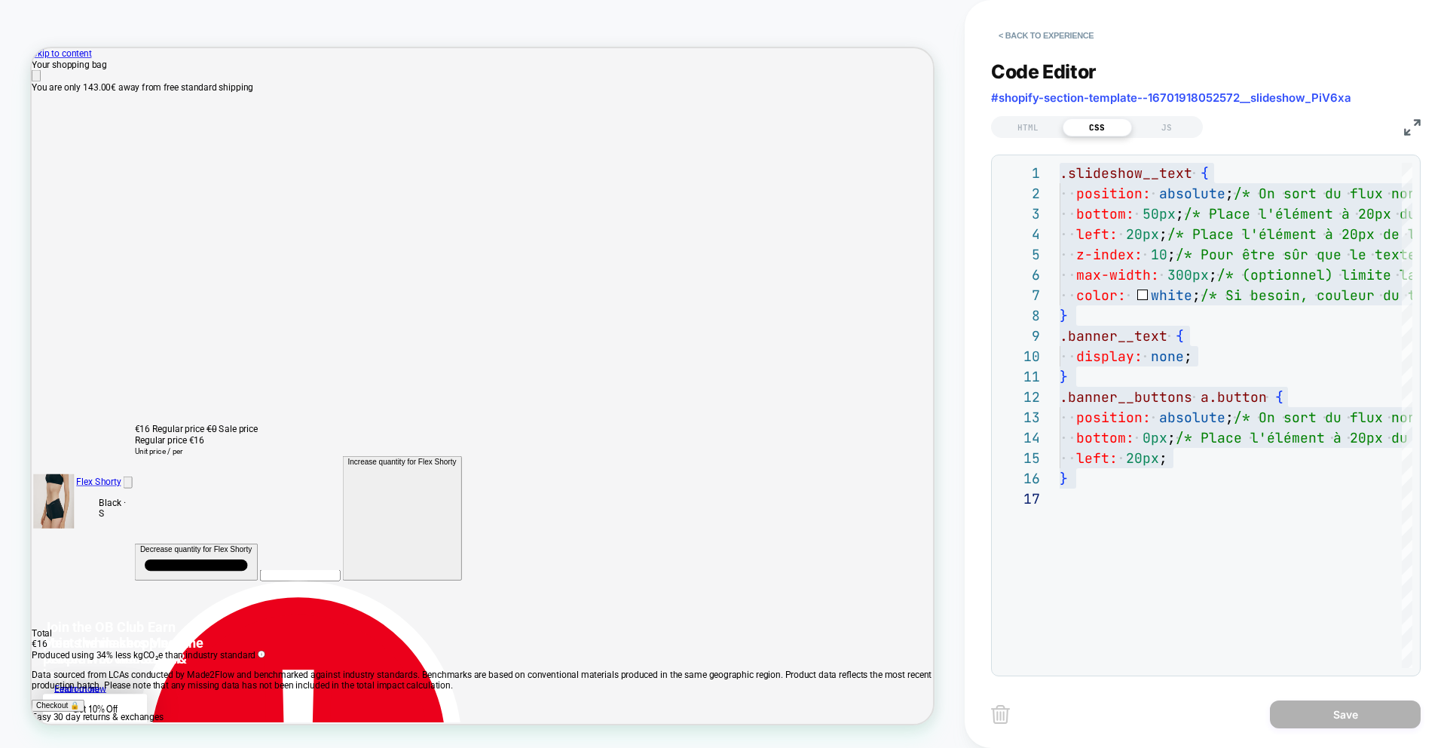
click at [1039, 35] on button "< Back to experience" at bounding box center [1046, 35] width 110 height 24
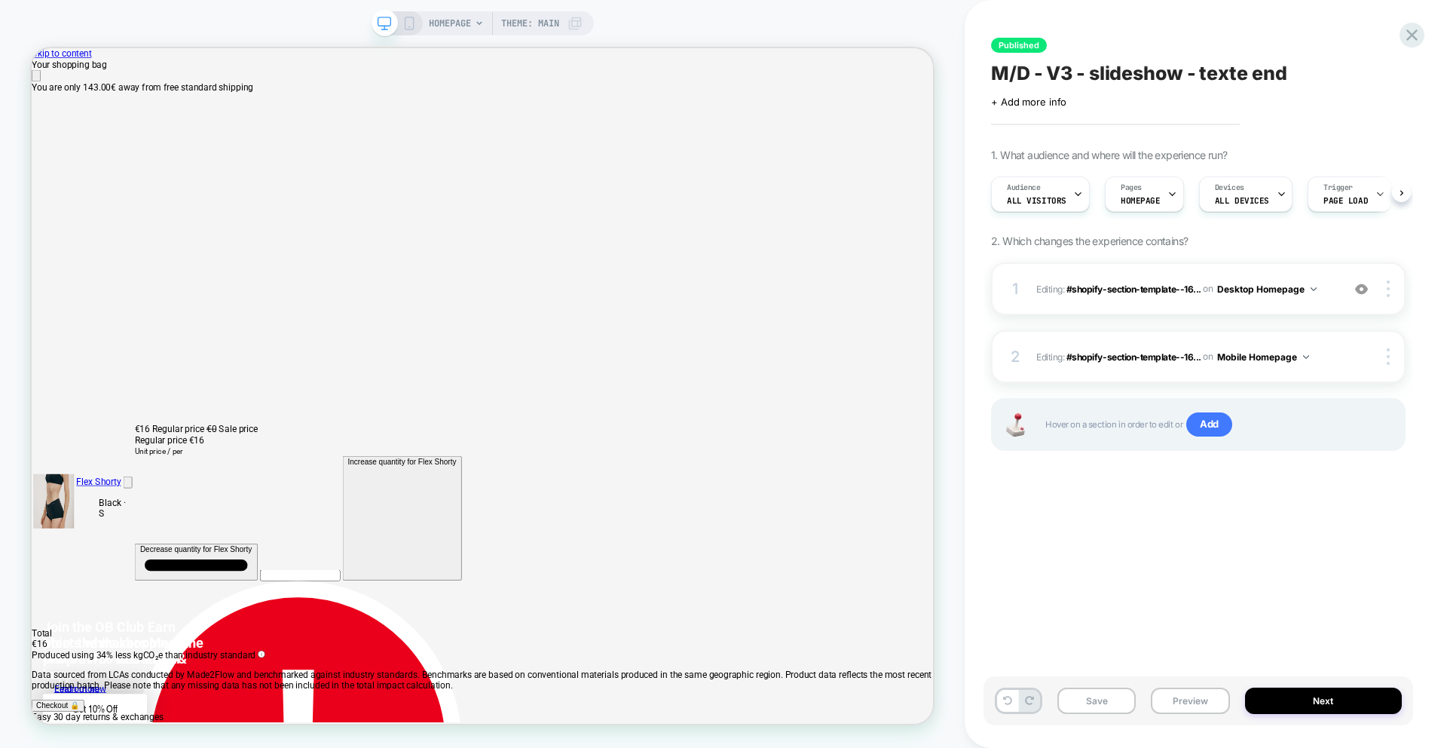
scroll to position [0, 1]
click at [1048, 364] on span "Editing : #shopify-section-template--16... #shopify-section-template--167019180…" at bounding box center [1185, 356] width 298 height 19
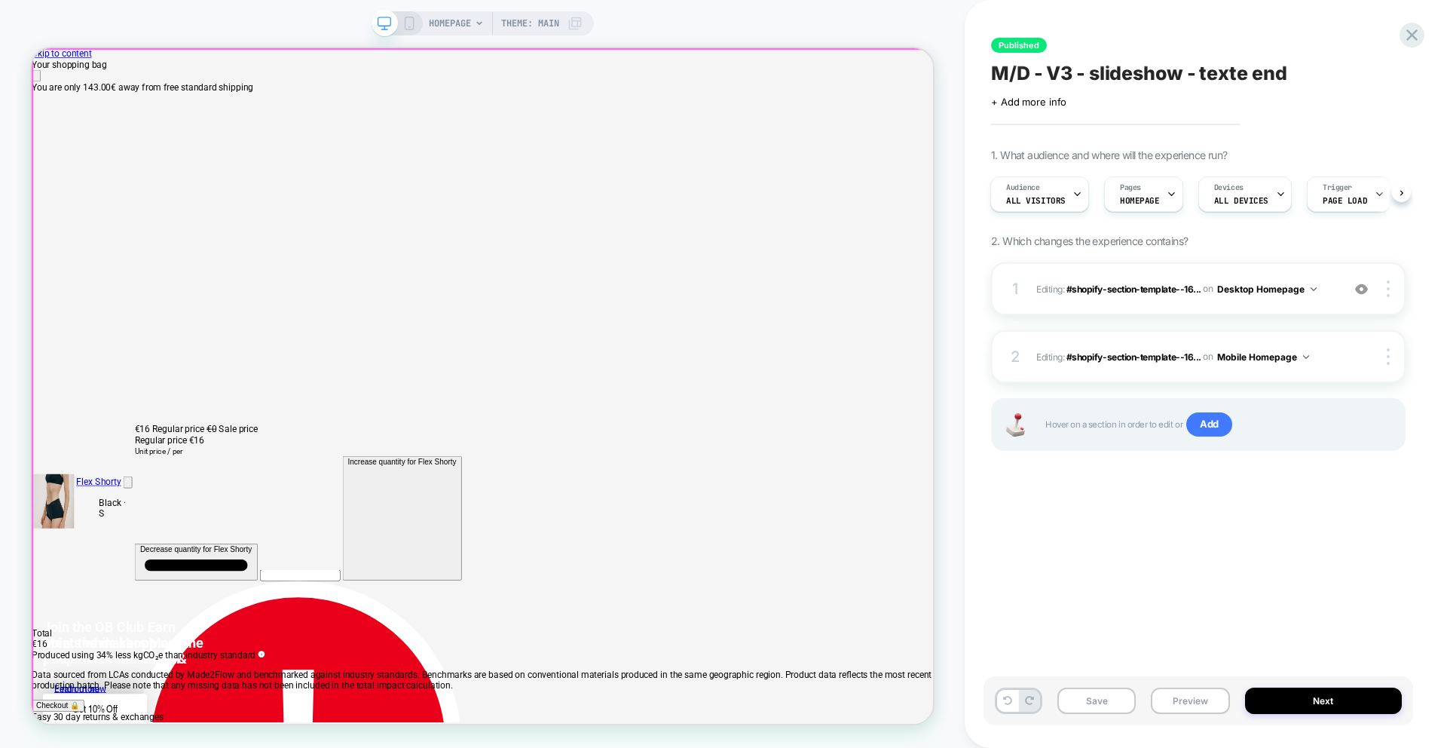
scroll to position [0, 2404]
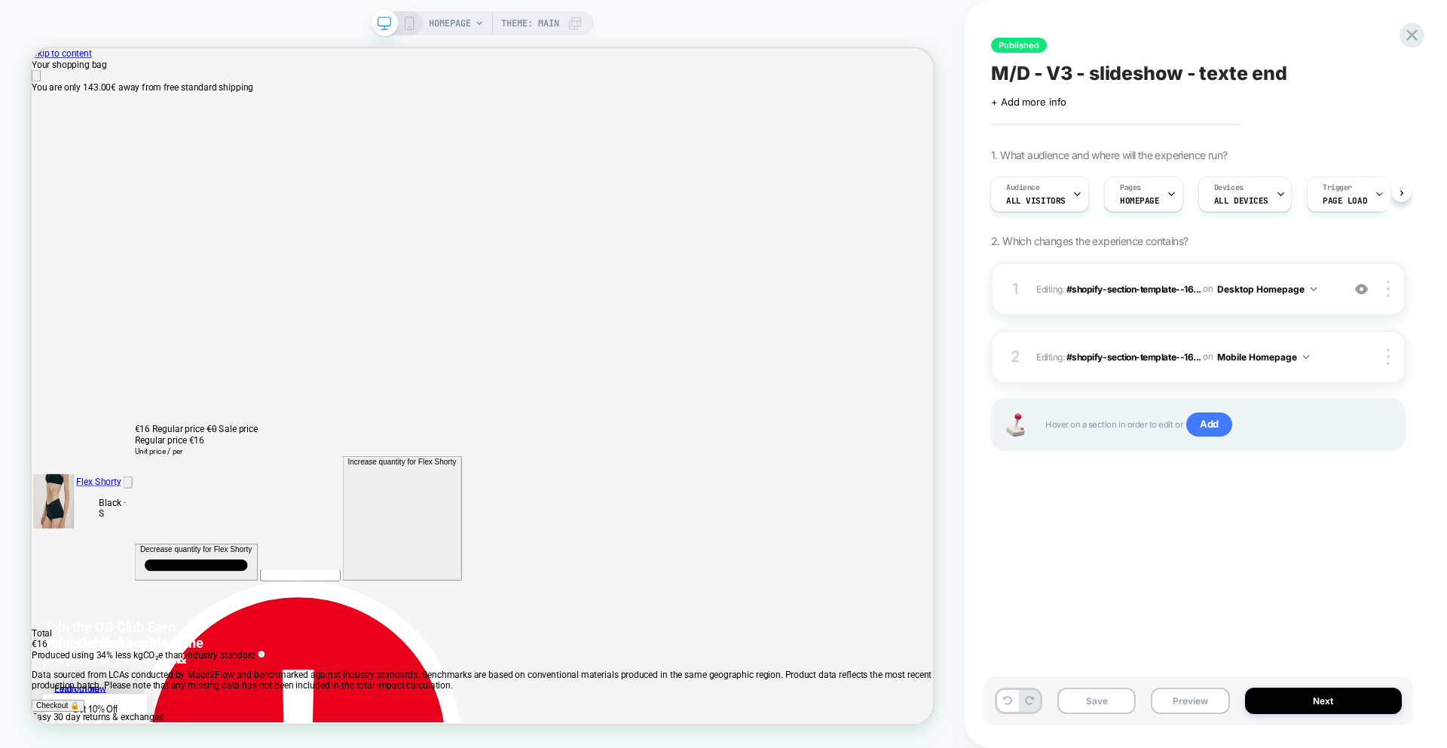
click at [407, 21] on icon at bounding box center [409, 24] width 14 height 14
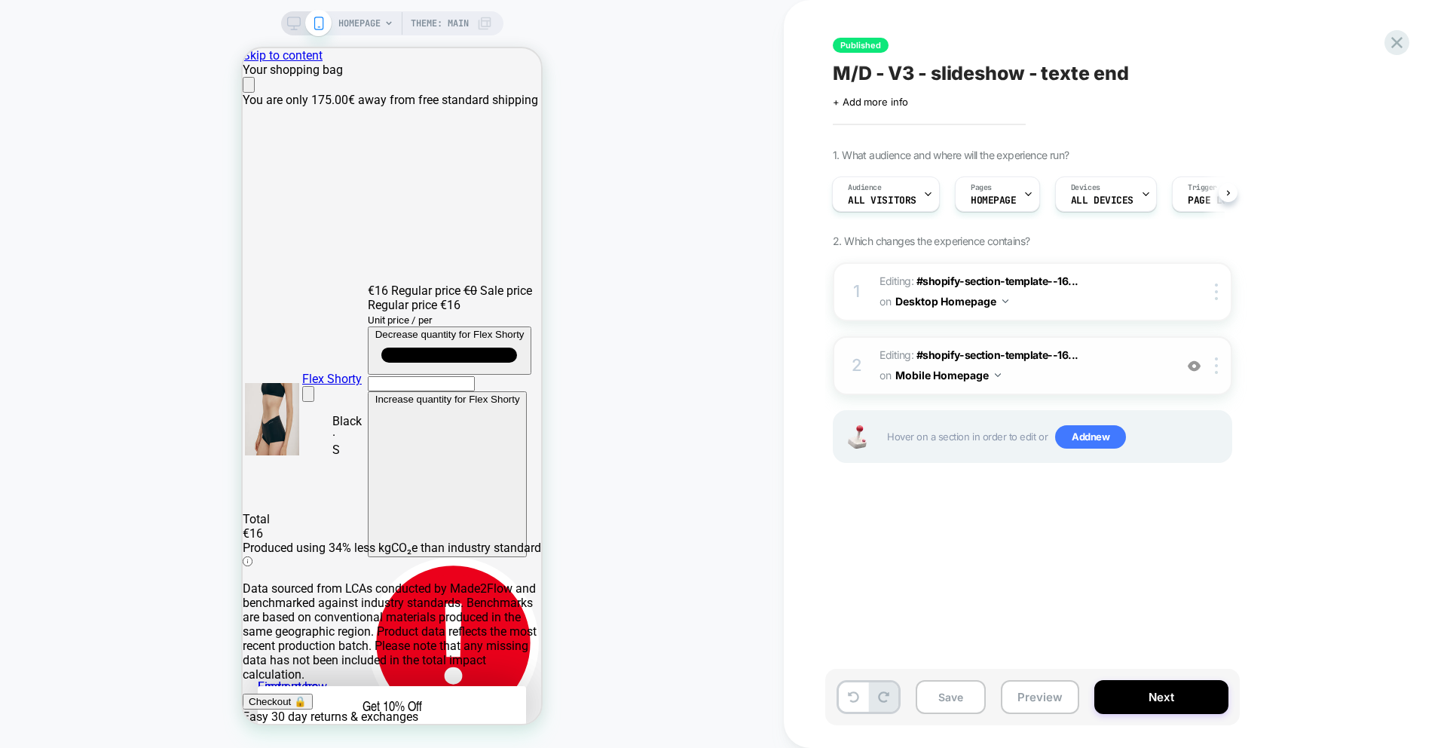
click at [1065, 375] on span "Editing : #shopify-section-template--16... #shopify-section-template--167019180…" at bounding box center [1022, 365] width 287 height 41
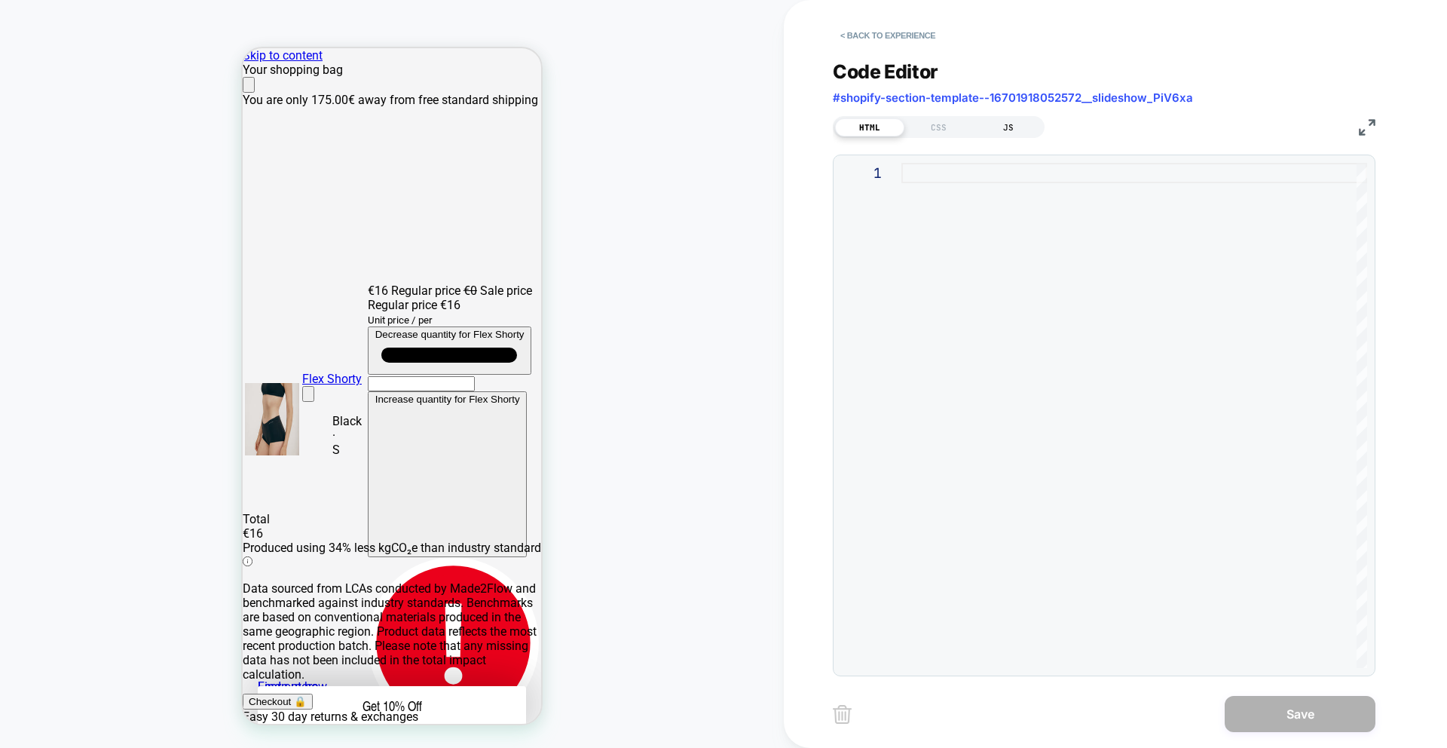
scroll to position [0, 298]
click at [946, 121] on div "CSS" at bounding box center [938, 127] width 69 height 18
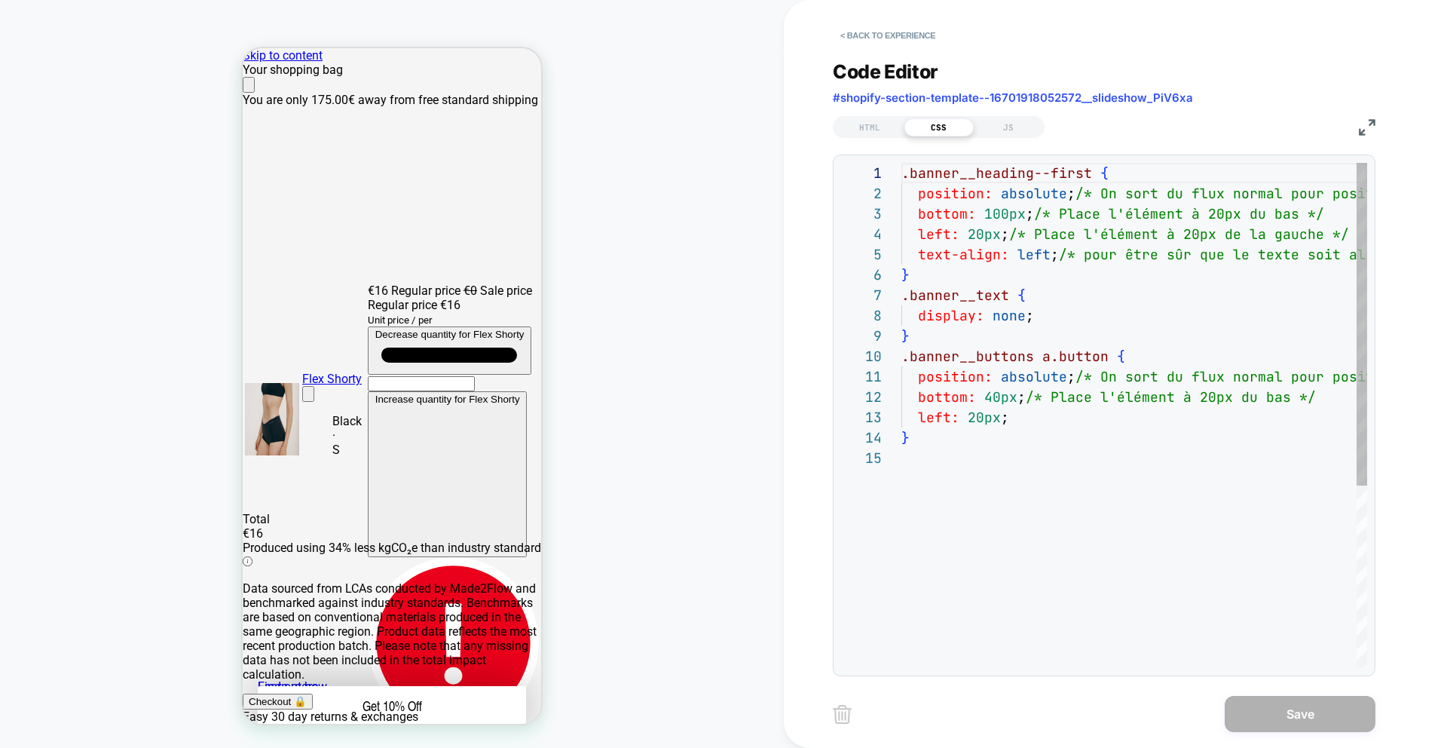
scroll to position [203, 0]
click at [970, 288] on div ".banner__heading--first { position: absolute ; /* On sort du flux normal pour p…" at bounding box center [1219, 558] width 637 height 790
type textarea "**********"
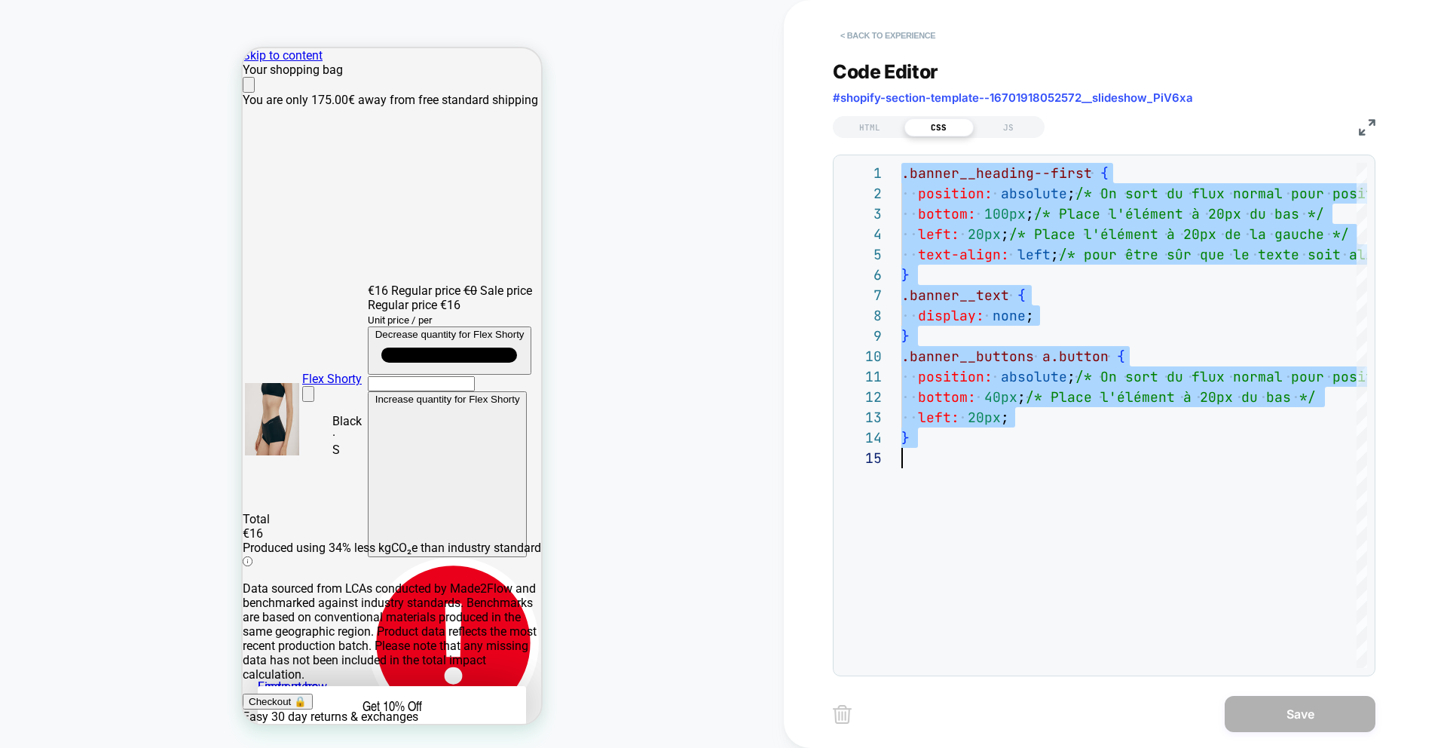
scroll to position [0, 597]
click at [868, 35] on button "< Back to experience" at bounding box center [888, 35] width 110 height 24
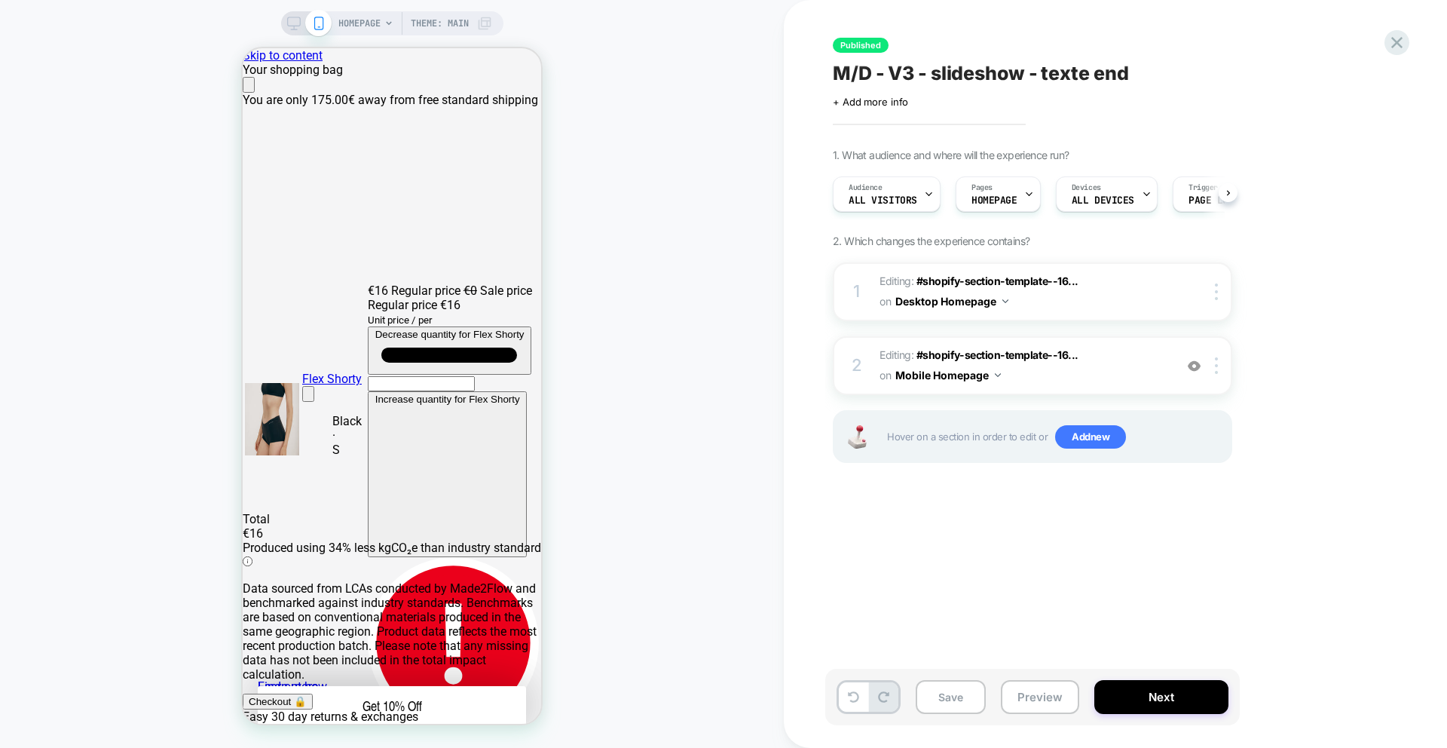
scroll to position [0, 1]
click at [1107, 626] on button "Next" at bounding box center [1161, 697] width 134 height 34
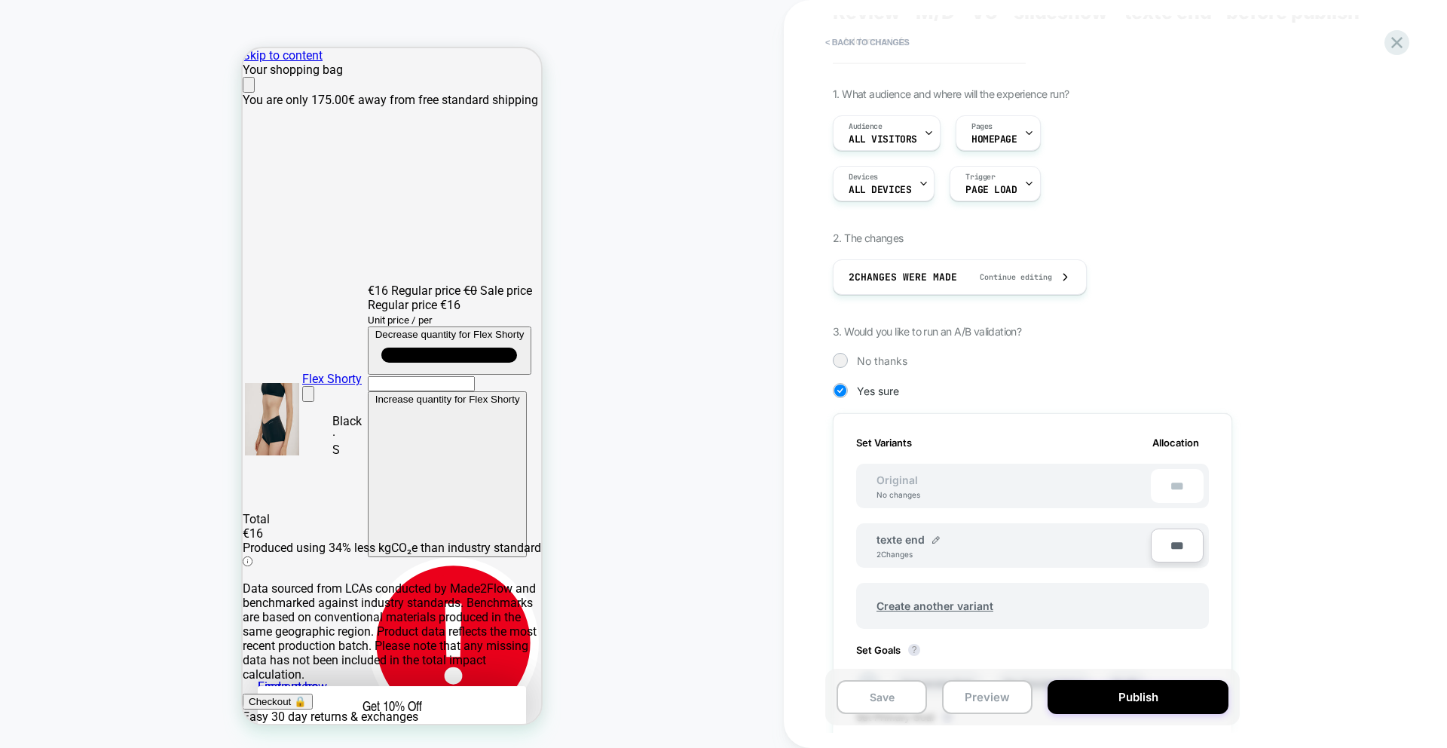
scroll to position [84, 0]
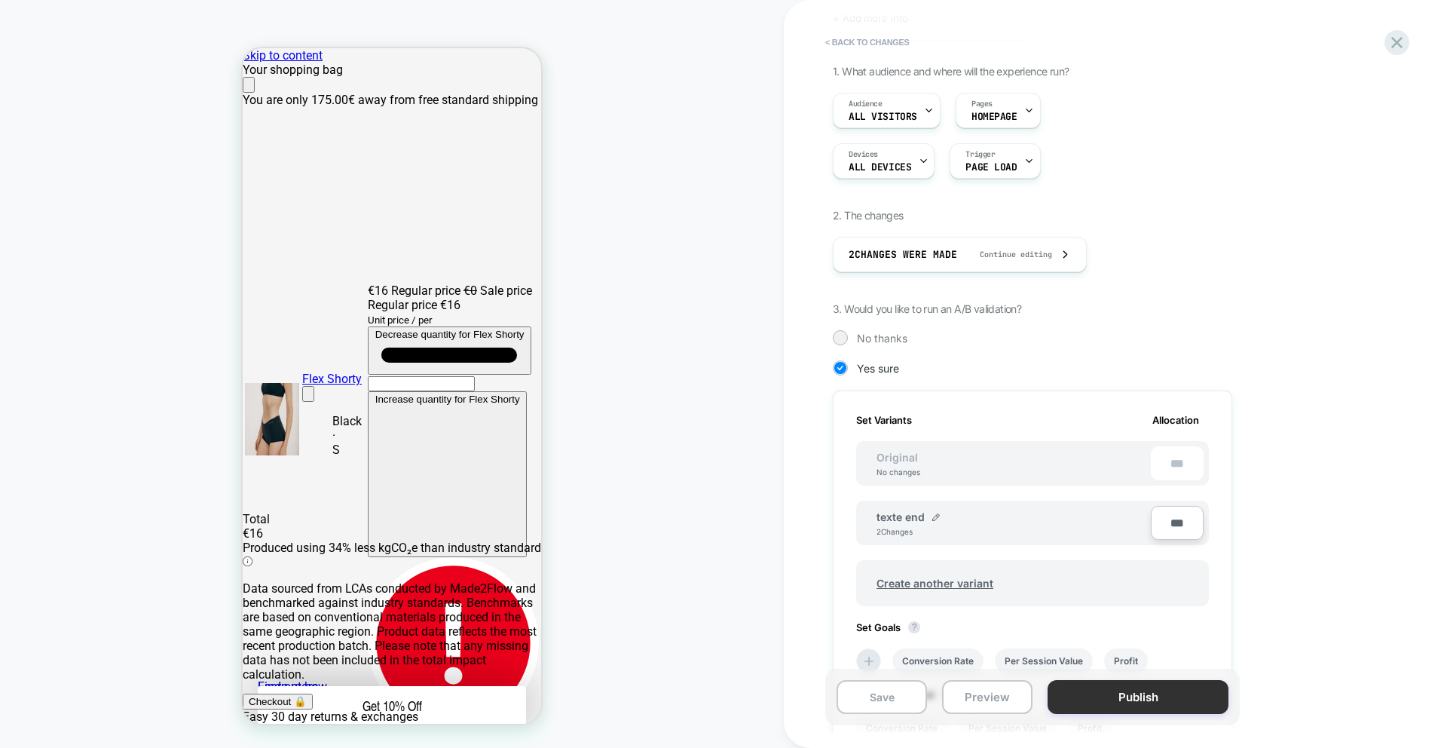
click at [1086, 626] on button "Publish" at bounding box center [1137, 697] width 181 height 34
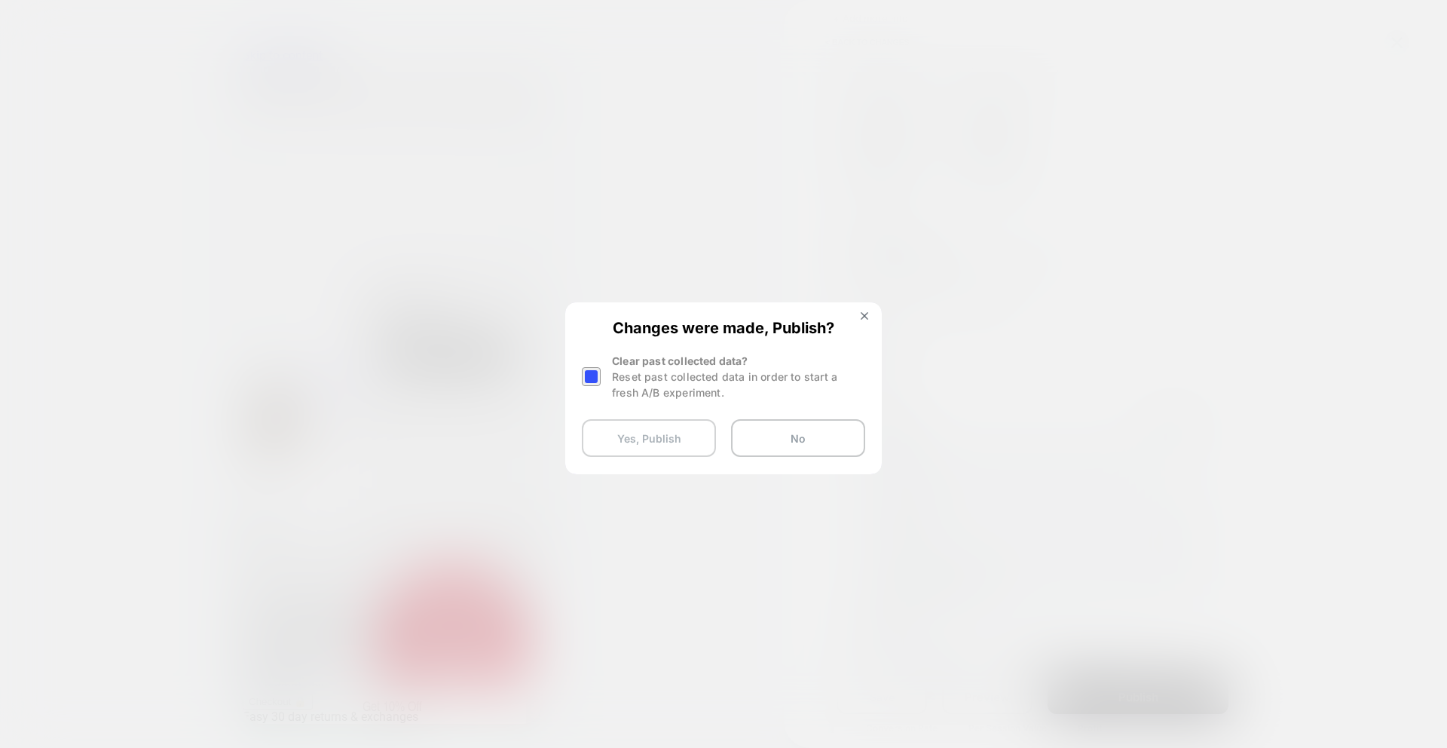
scroll to position [0, 0]
click at [662, 444] on button "Yes, Publish" at bounding box center [649, 438] width 134 height 38
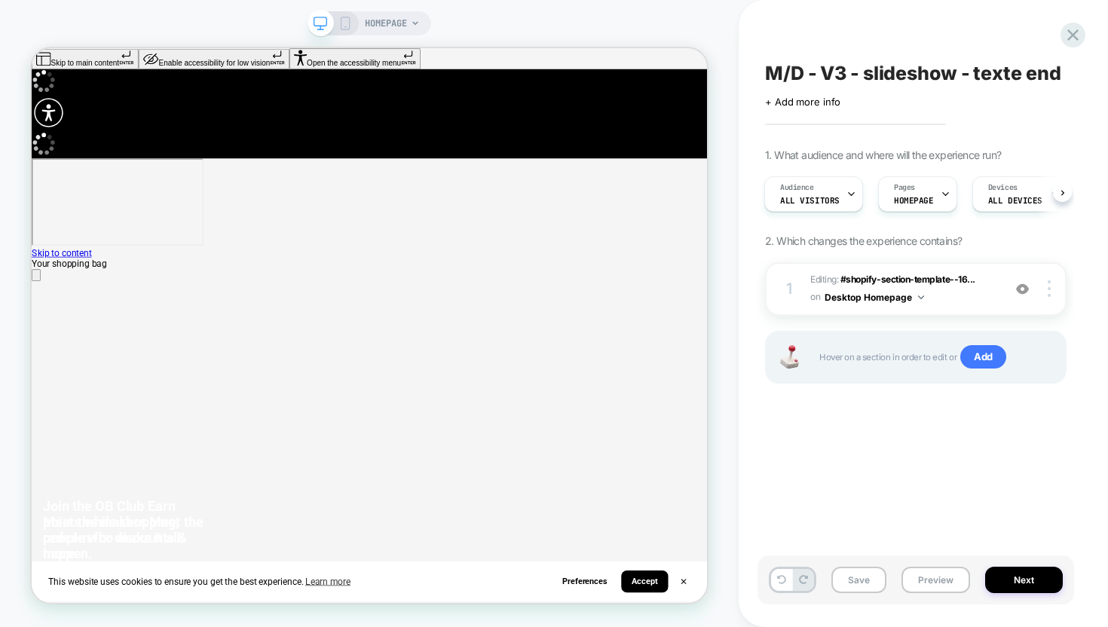
click at [341, 23] on icon at bounding box center [345, 24] width 14 height 14
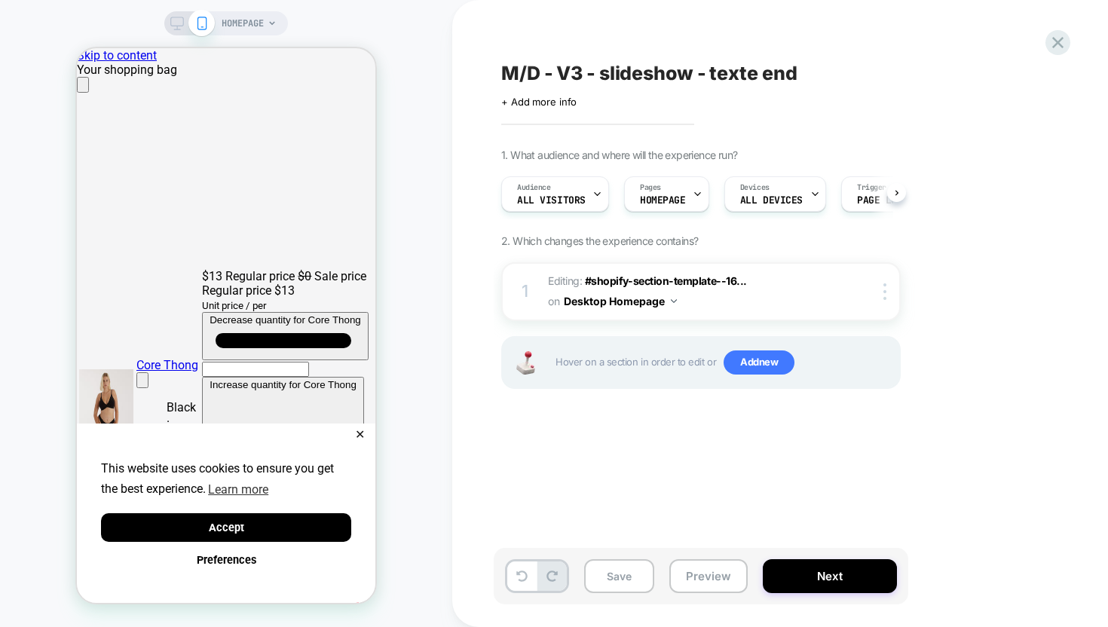
scroll to position [0, 1]
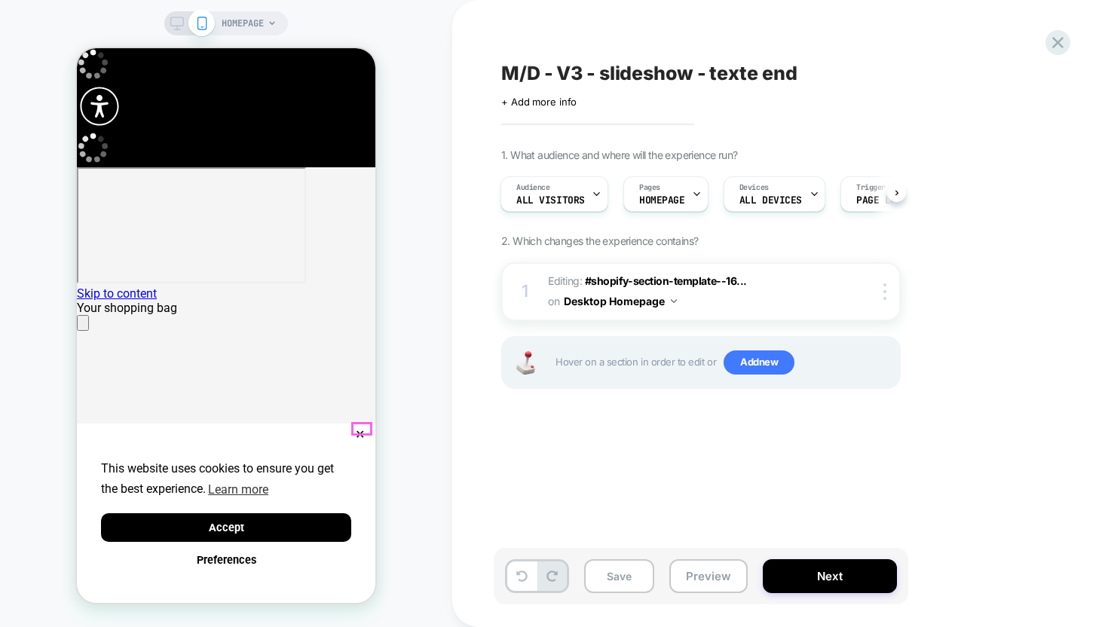
click at [360, 430] on button "✕" at bounding box center [359, 435] width 19 height 11
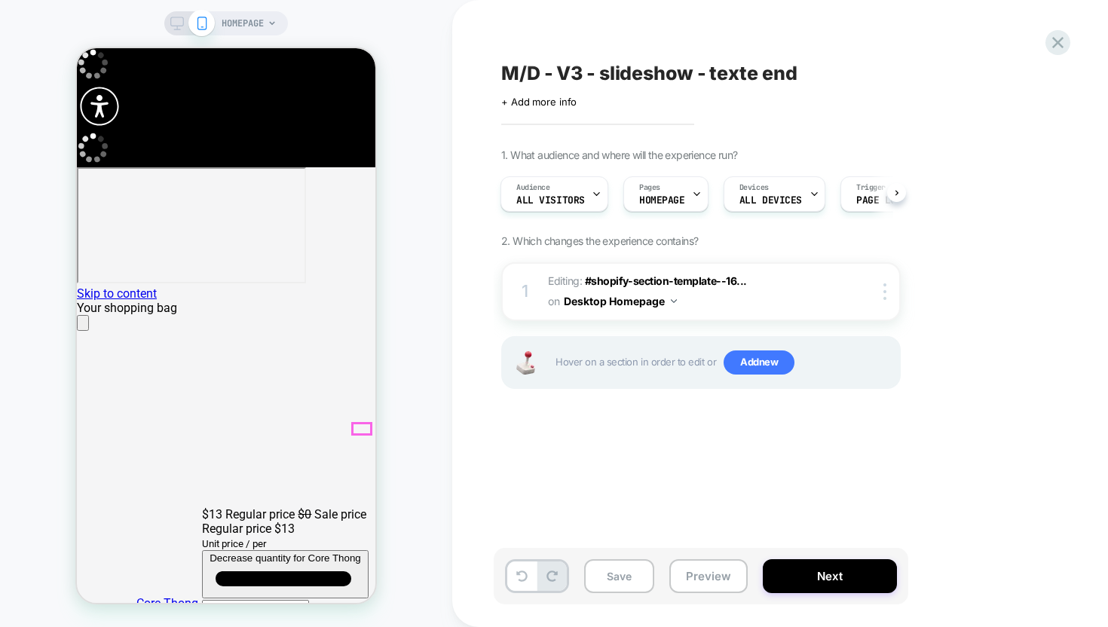
scroll to position [0, 0]
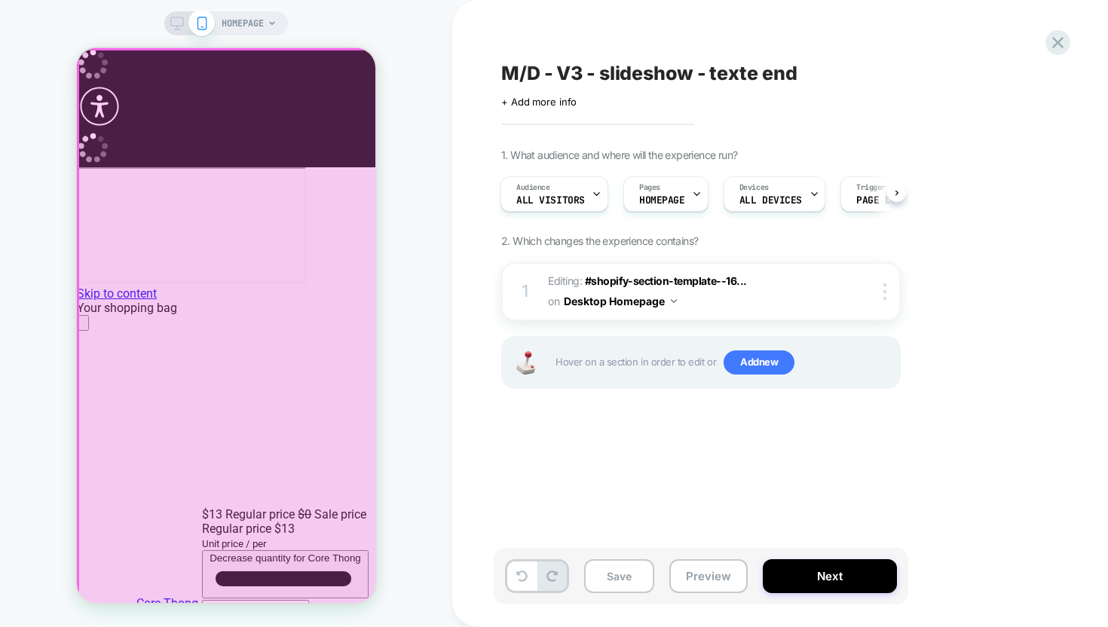
click at [338, 368] on div at bounding box center [227, 327] width 298 height 555
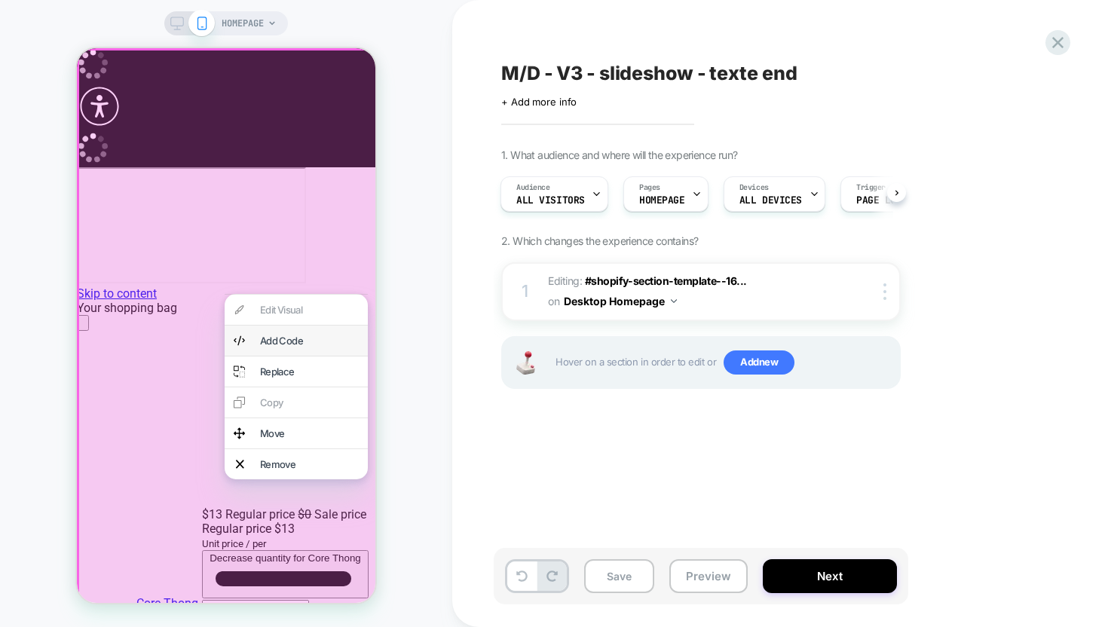
click at [325, 347] on div "Add Code" at bounding box center [309, 341] width 99 height 12
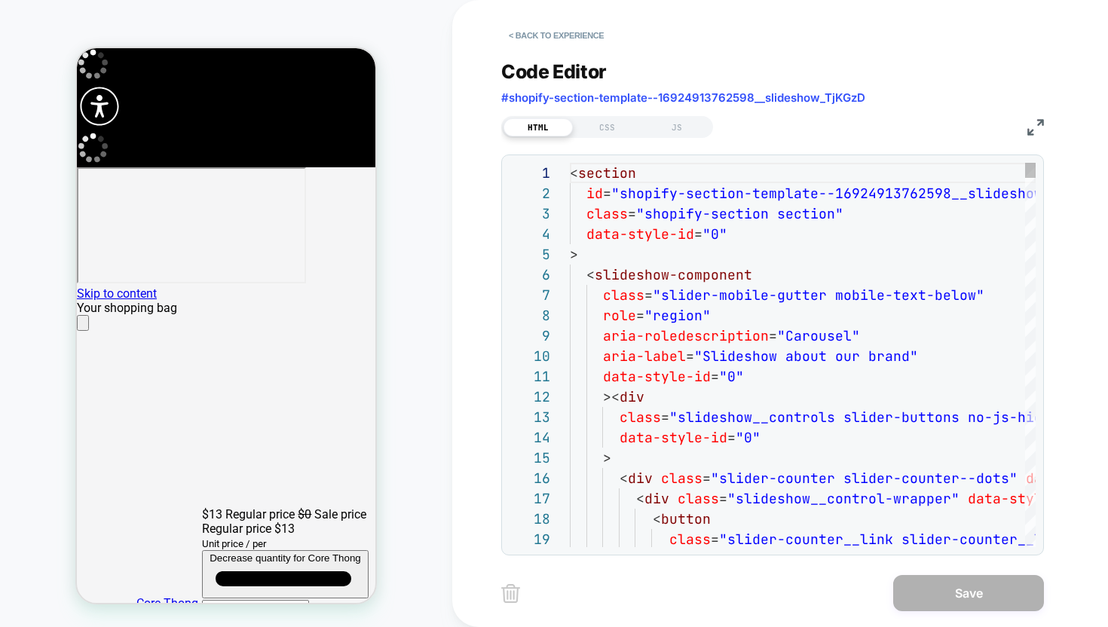
scroll to position [203, 0]
click at [610, 124] on div "CSS" at bounding box center [607, 127] width 69 height 18
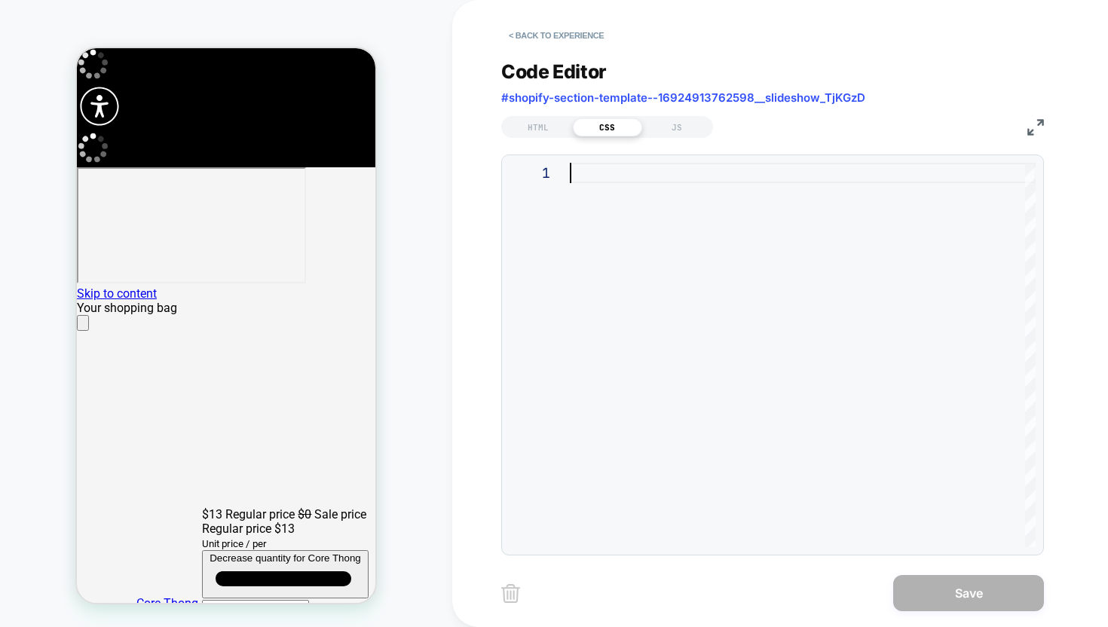
click at [609, 187] on div at bounding box center [803, 355] width 466 height 384
type textarea "**********"
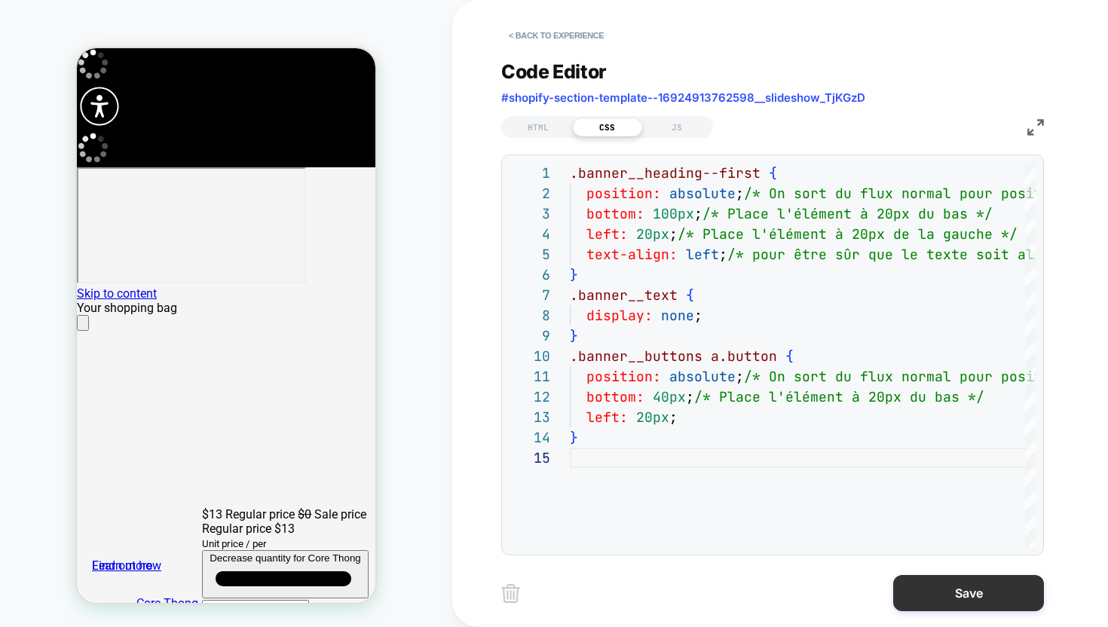
click at [994, 603] on button "Save" at bounding box center [968, 593] width 151 height 36
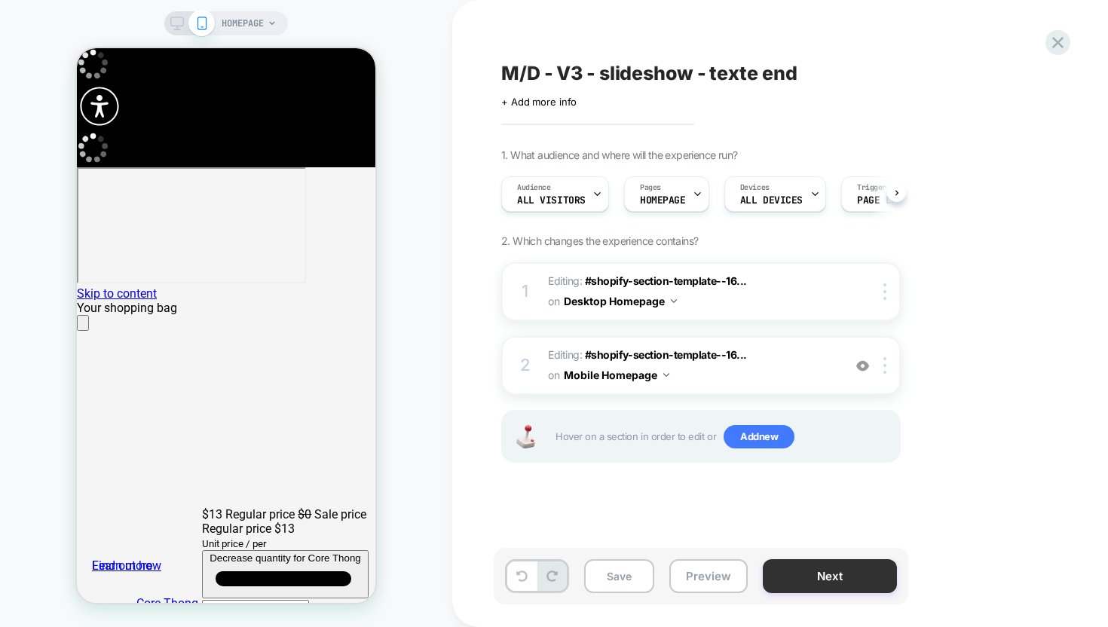
scroll to position [0, 1]
click at [811, 576] on button "Next" at bounding box center [830, 576] width 134 height 34
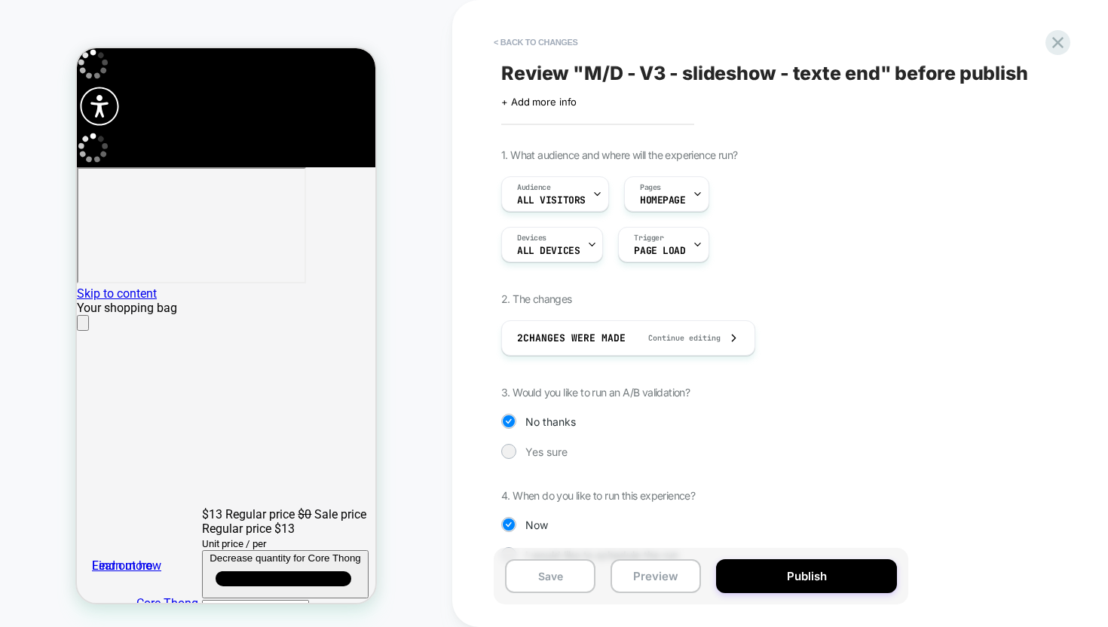
click at [543, 459] on div "1. What audience and where will the experience run? Audience All Visitors Pages…" at bounding box center [776, 366] width 550 height 436
click at [516, 454] on div "Yes sure" at bounding box center [700, 451] width 399 height 15
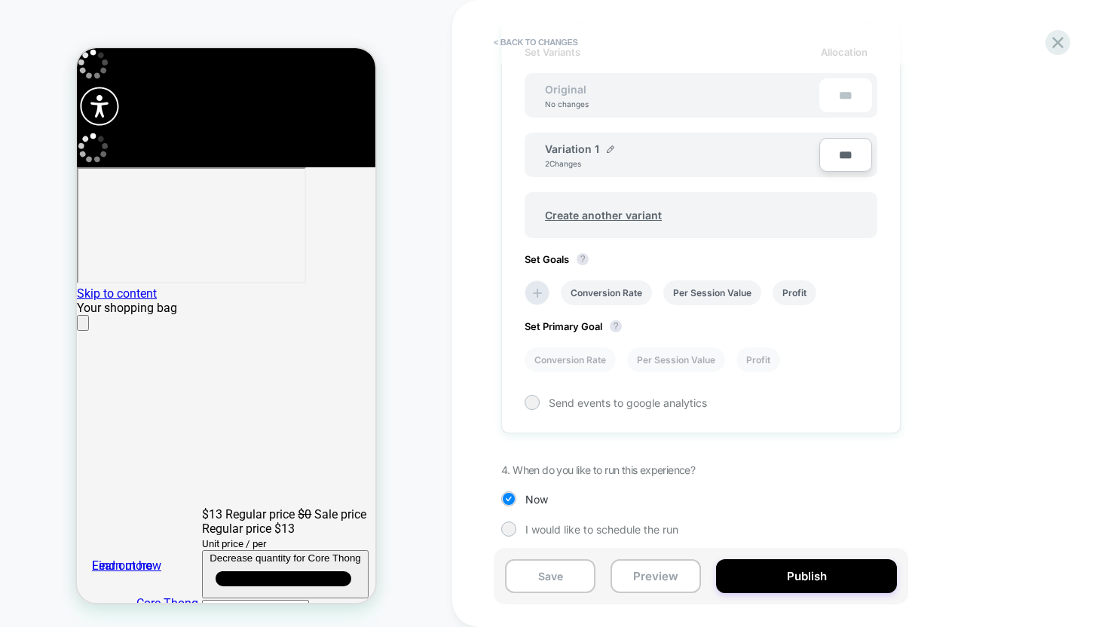
scroll to position [459, 0]
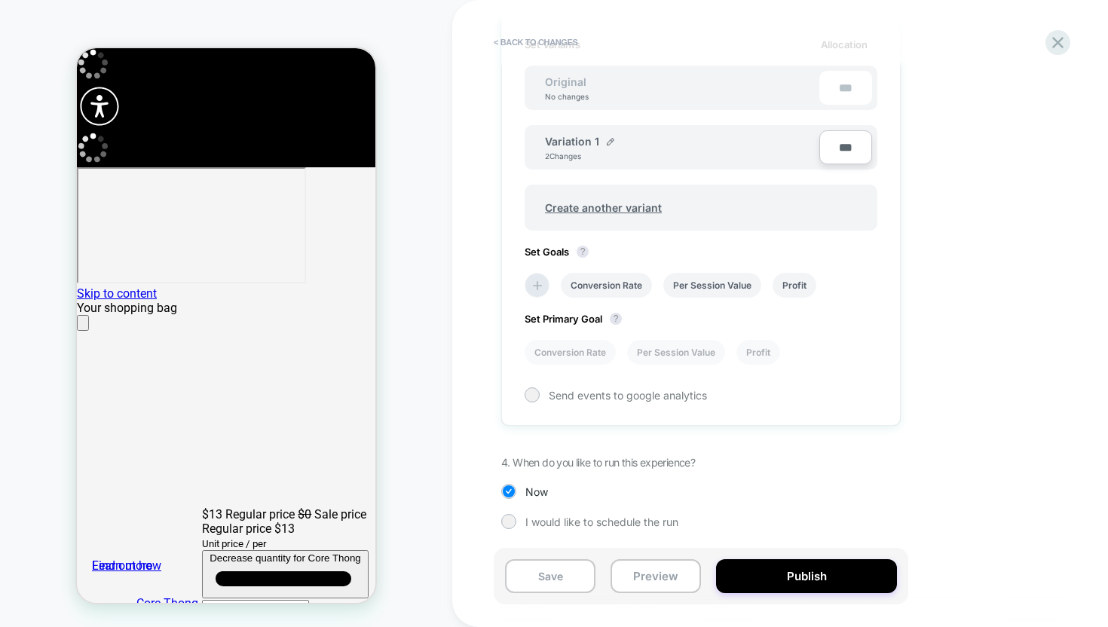
click at [603, 139] on div "Variation 1" at bounding box center [579, 141] width 69 height 13
click at [610, 139] on img at bounding box center [611, 142] width 8 height 8
drag, startPoint x: 620, startPoint y: 151, endPoint x: 534, endPoint y: 151, distance: 85.9
click at [534, 151] on div "**********" at bounding box center [674, 148] width 289 height 37
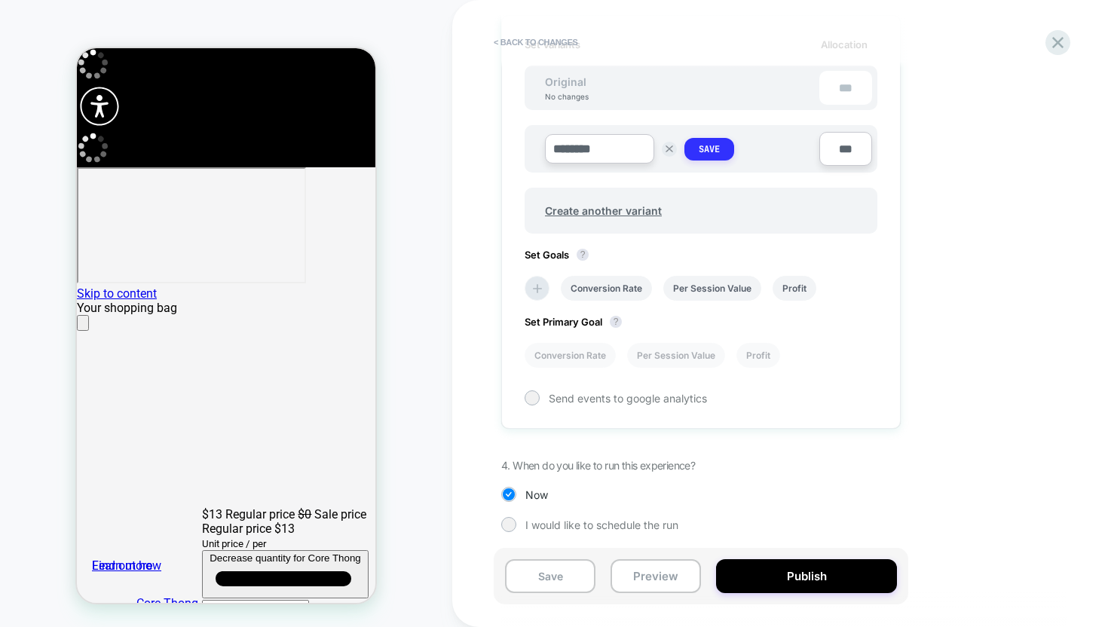
type input "********"
click at [721, 142] on button "Save" at bounding box center [709, 149] width 50 height 23
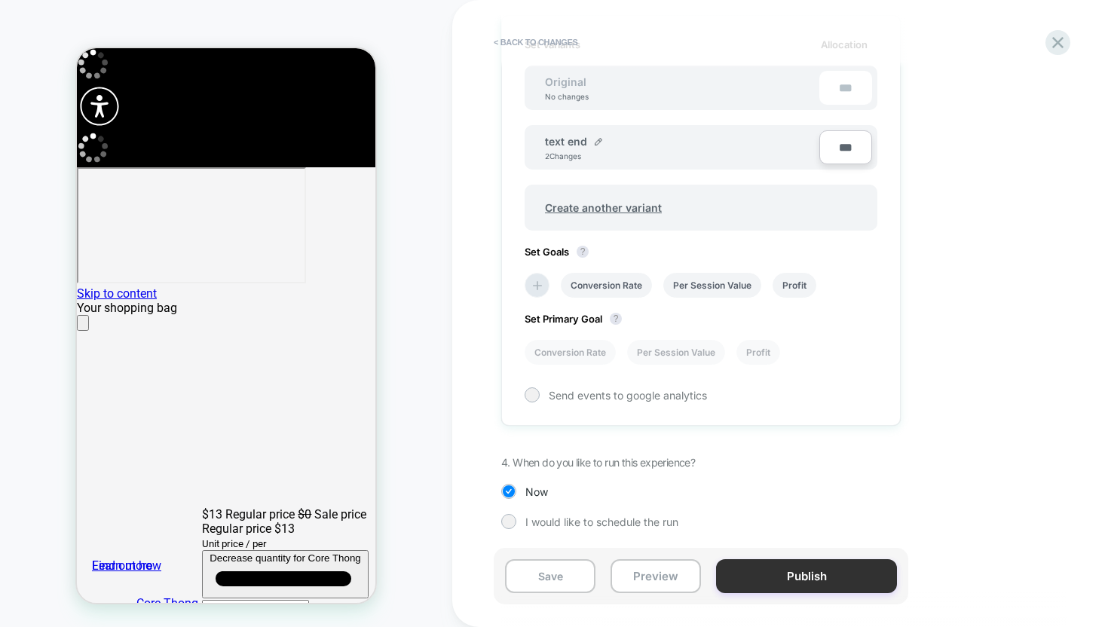
click at [810, 592] on button "Publish" at bounding box center [806, 576] width 181 height 34
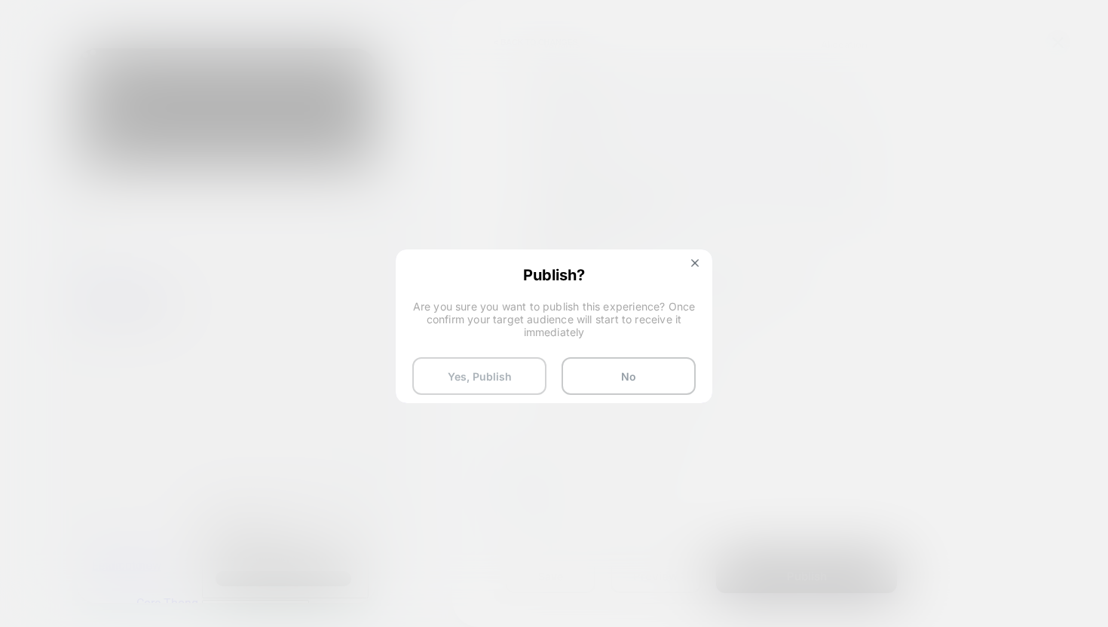
click at [493, 378] on button "Yes, Publish" at bounding box center [479, 376] width 134 height 38
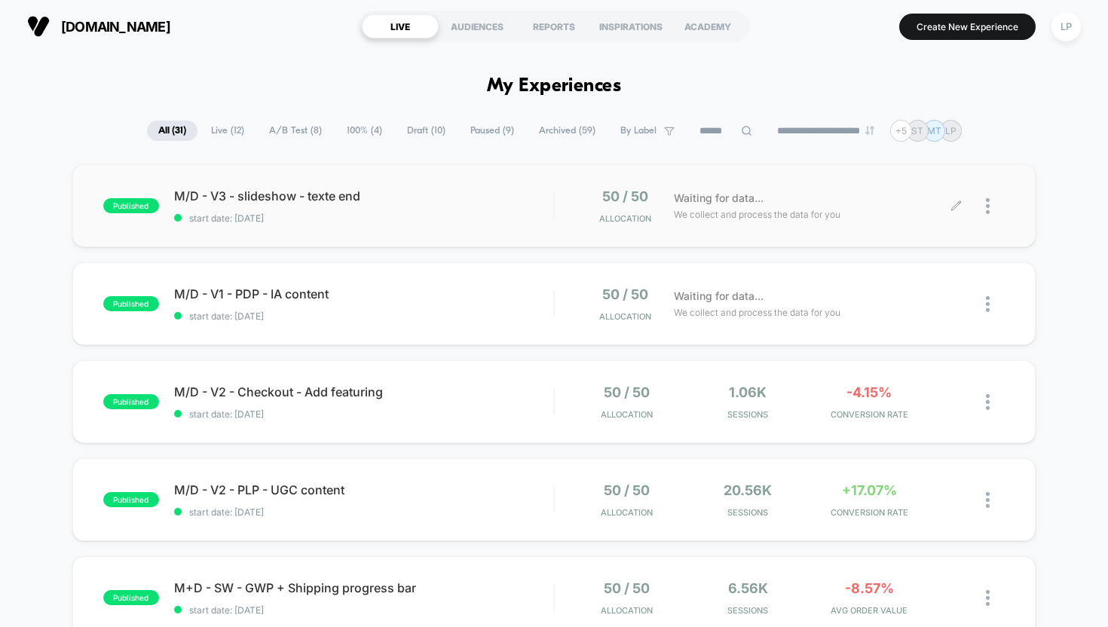
click at [989, 196] on div at bounding box center [995, 205] width 19 height 35
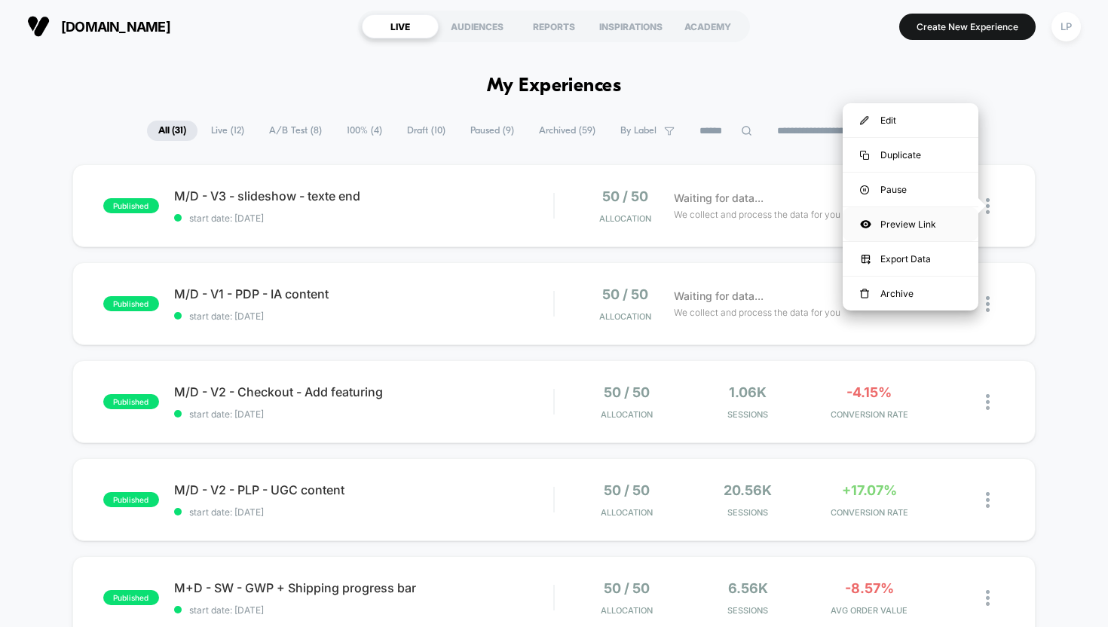
click at [917, 230] on div "Preview Link" at bounding box center [910, 224] width 136 height 34
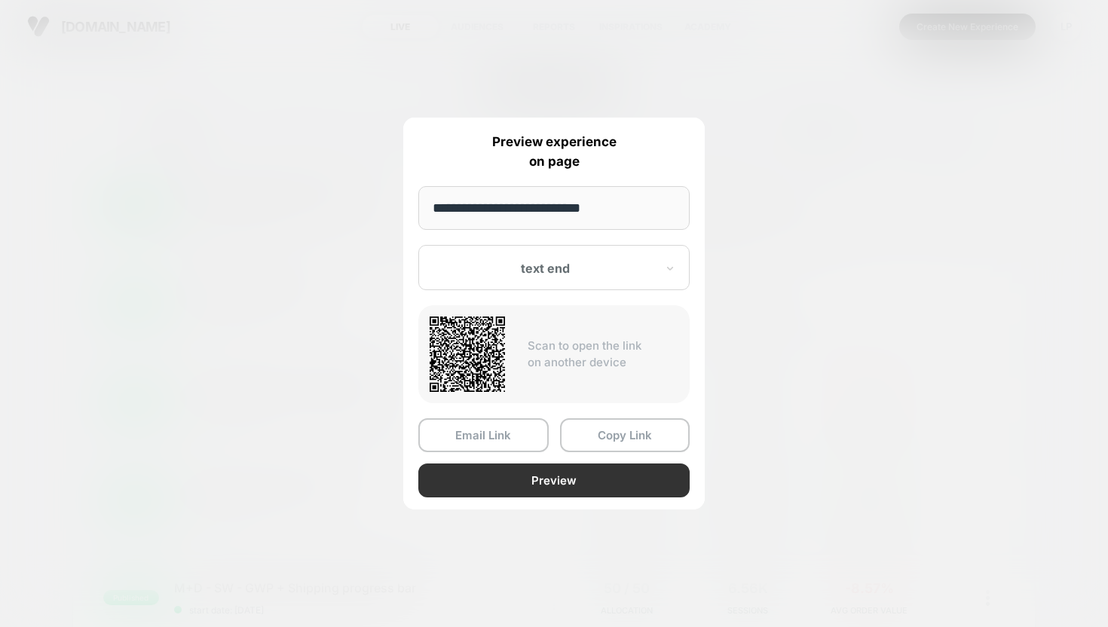
click at [518, 485] on button "Preview" at bounding box center [553, 480] width 271 height 34
